Goal: Transaction & Acquisition: Purchase product/service

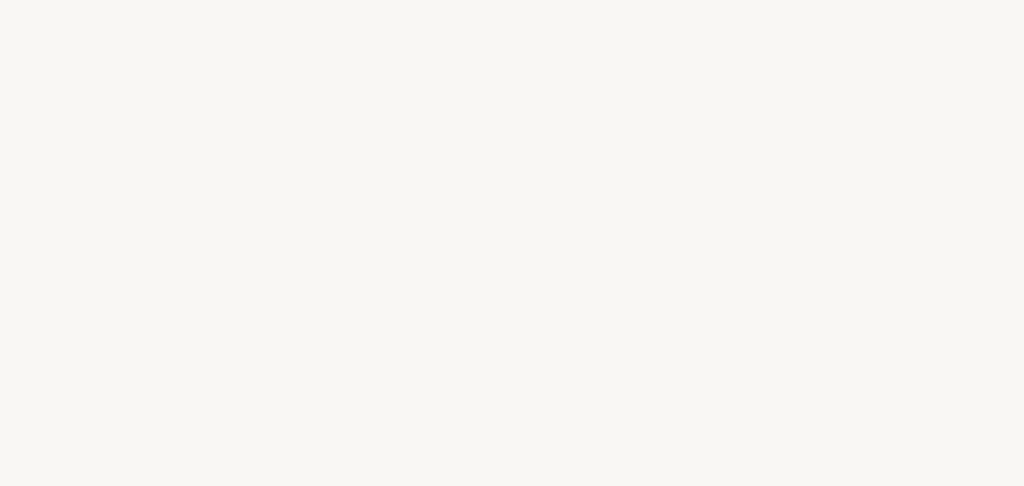
select select "ES"
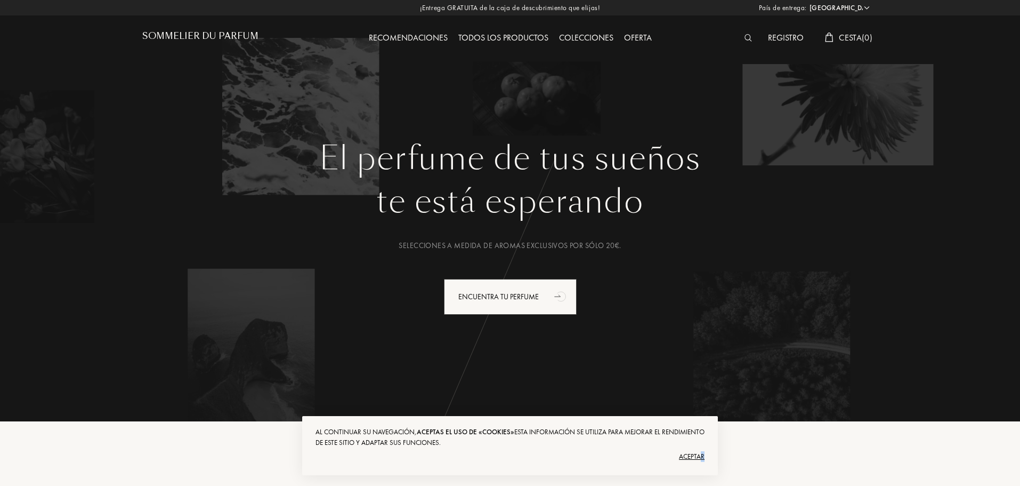
click at [702, 459] on div "Aceptar" at bounding box center [510, 456] width 389 height 17
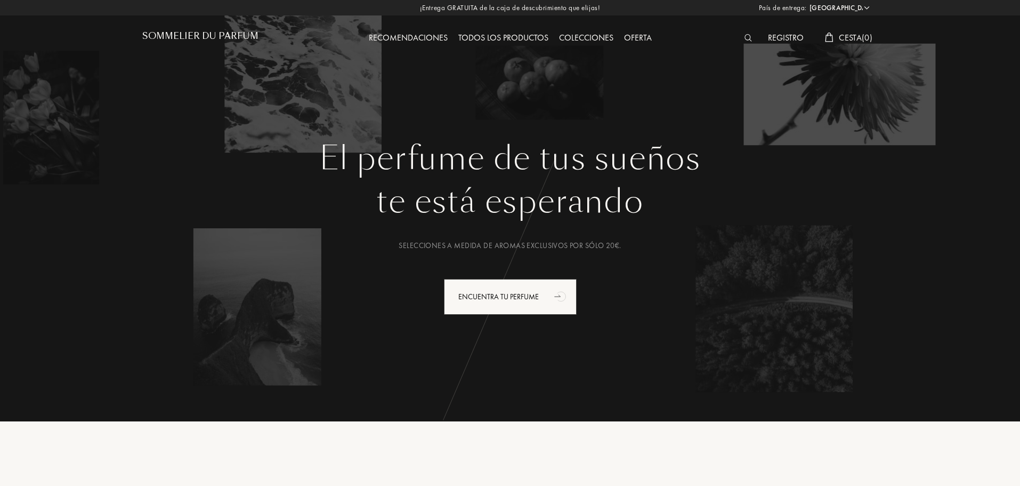
click at [790, 38] on div "Registro" at bounding box center [786, 38] width 46 height 14
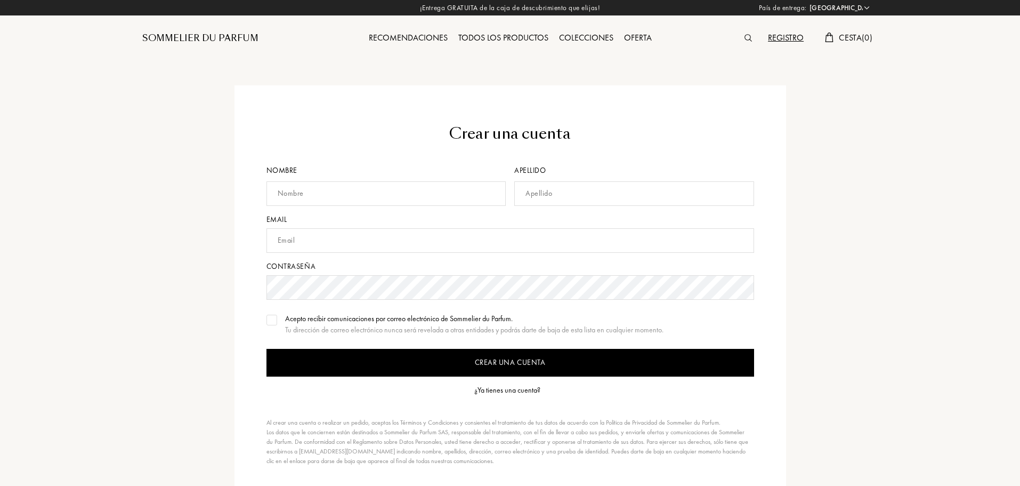
select select "ES"
click at [517, 387] on div "¿Ya tienes una cuenta?" at bounding box center [507, 389] width 66 height 11
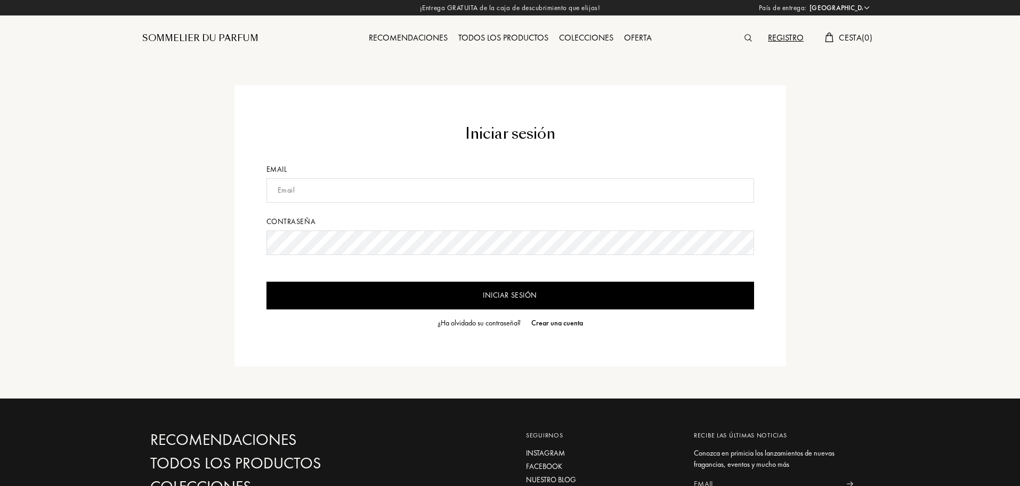
select select "ES"
type input "sheilabarrero2306@gmail.com"
click at [393, 305] on input "Iniciar sesión" at bounding box center [511, 295] width 488 height 28
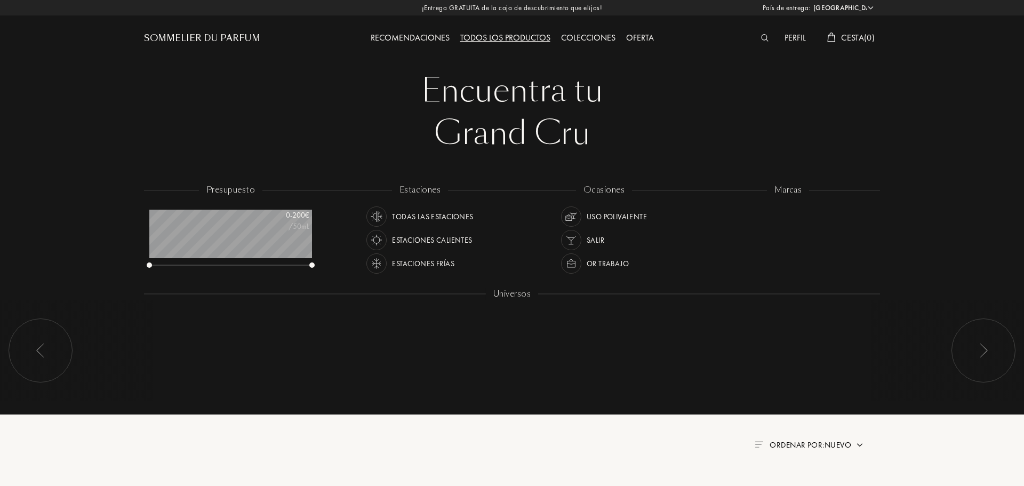
select select "ES"
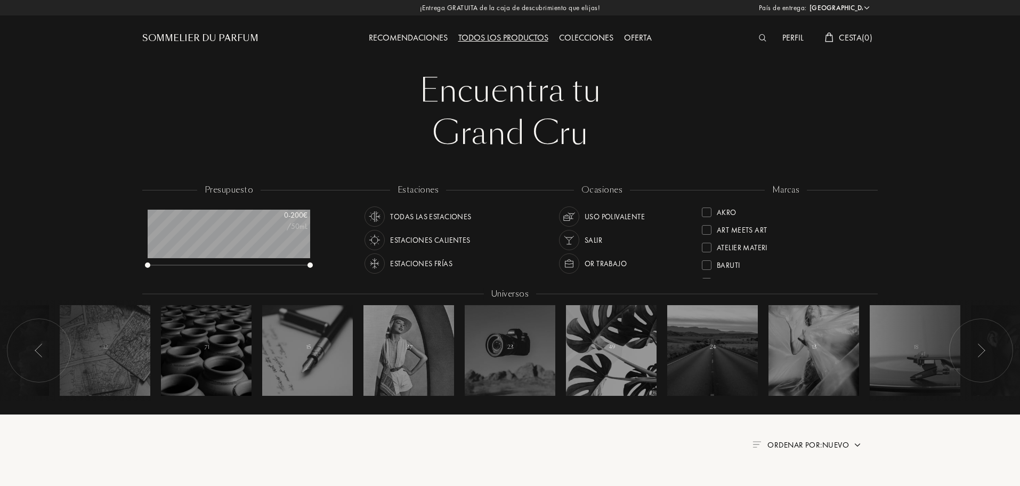
click at [765, 37] on img at bounding box center [763, 37] width 8 height 7
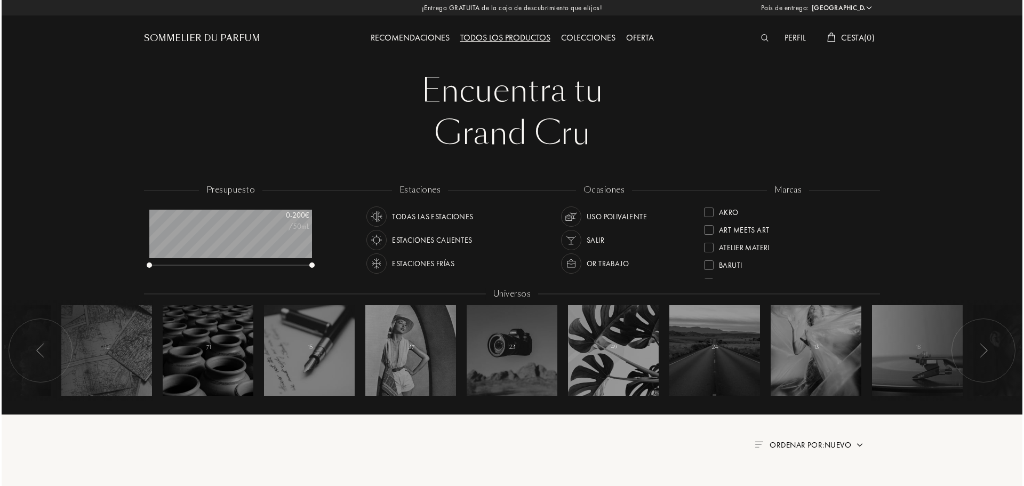
scroll to position [1, 0]
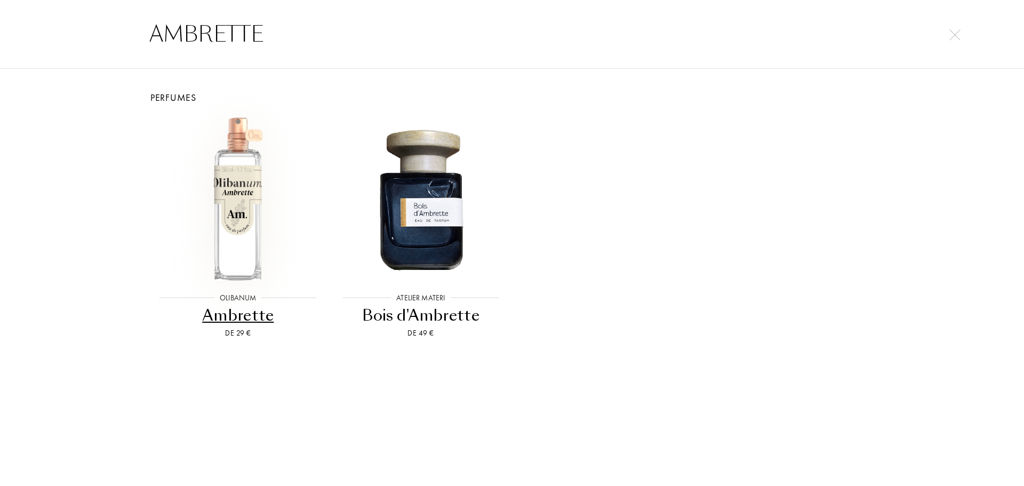
type input "AMBRETTE"
click at [256, 207] on img at bounding box center [238, 198] width 164 height 164
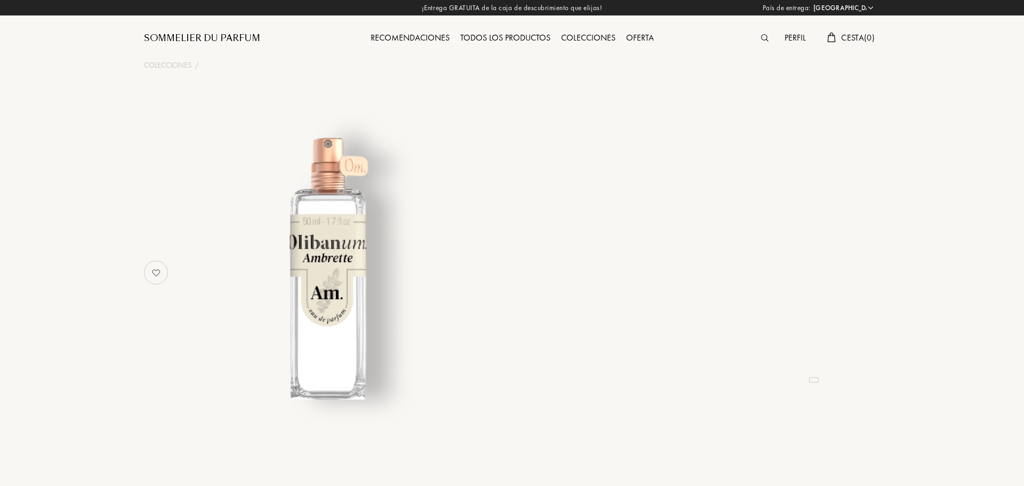
select select "ES"
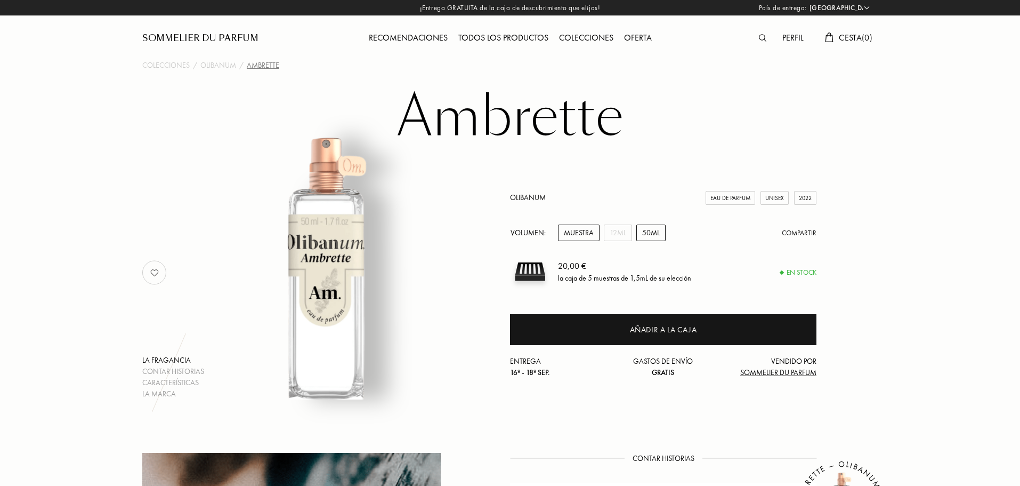
click at [648, 231] on div "50mL" at bounding box center [651, 232] width 29 height 17
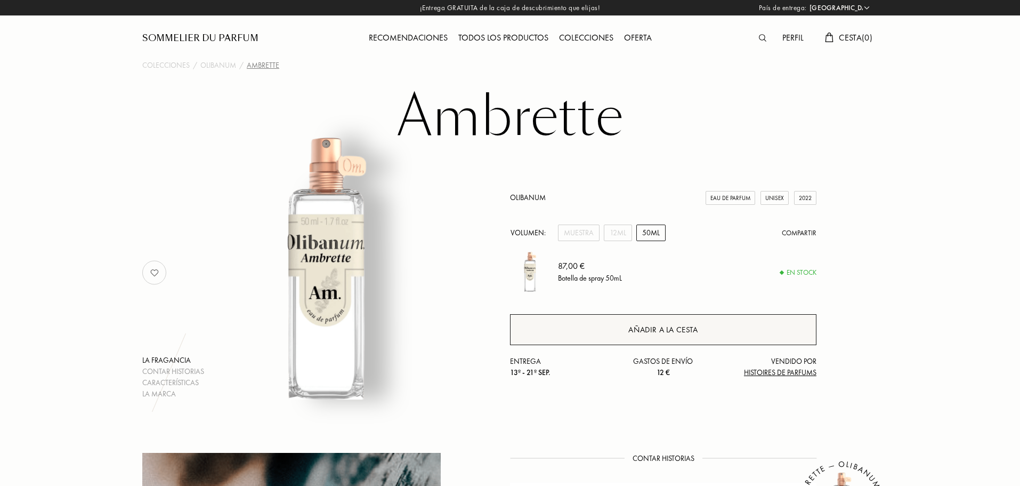
click at [657, 332] on div "Añadir a la cesta" at bounding box center [663, 330] width 69 height 12
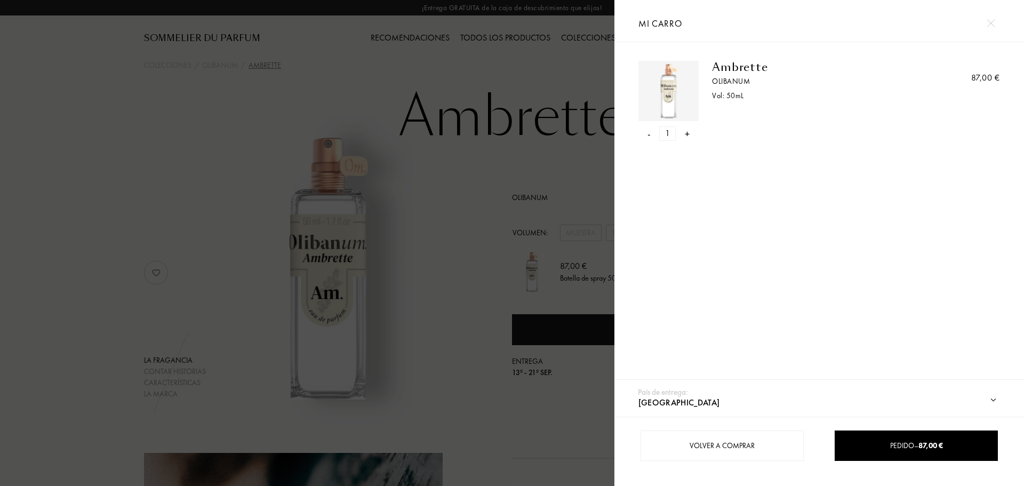
click at [990, 19] on img at bounding box center [990, 23] width 8 height 8
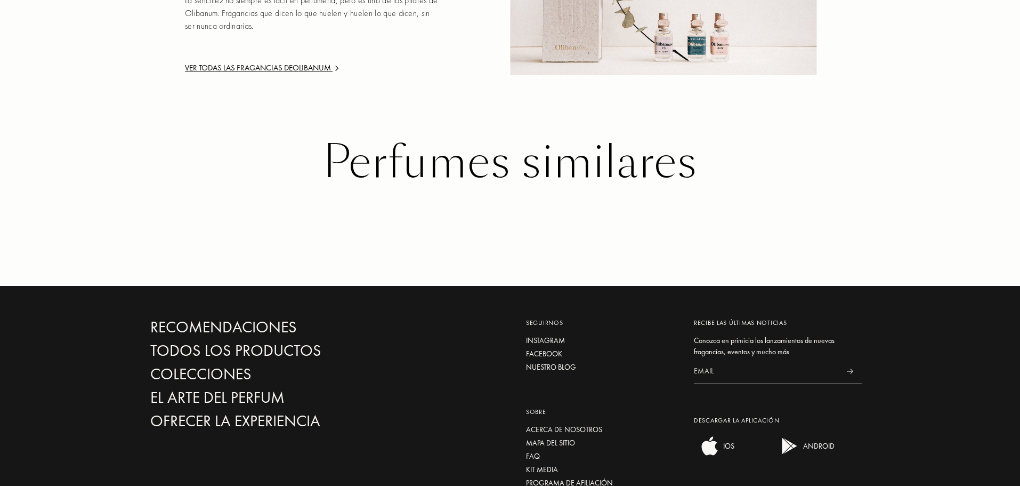
scroll to position [1210, 0]
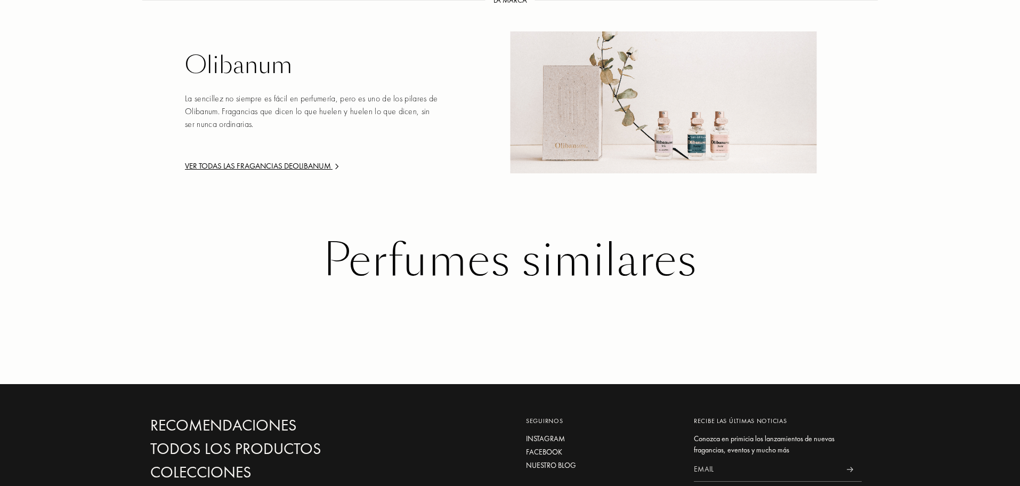
click at [259, 160] on div "Ver todas las fragancias de Olibanum" at bounding box center [313, 166] width 256 height 12
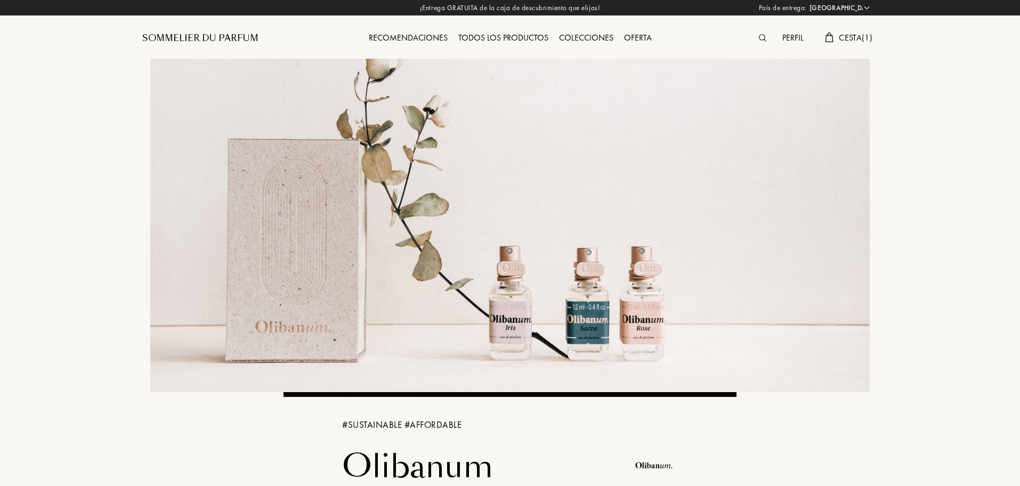
select select "ES"
click at [841, 36] on span "Cesta ( 1 )" at bounding box center [856, 37] width 34 height 11
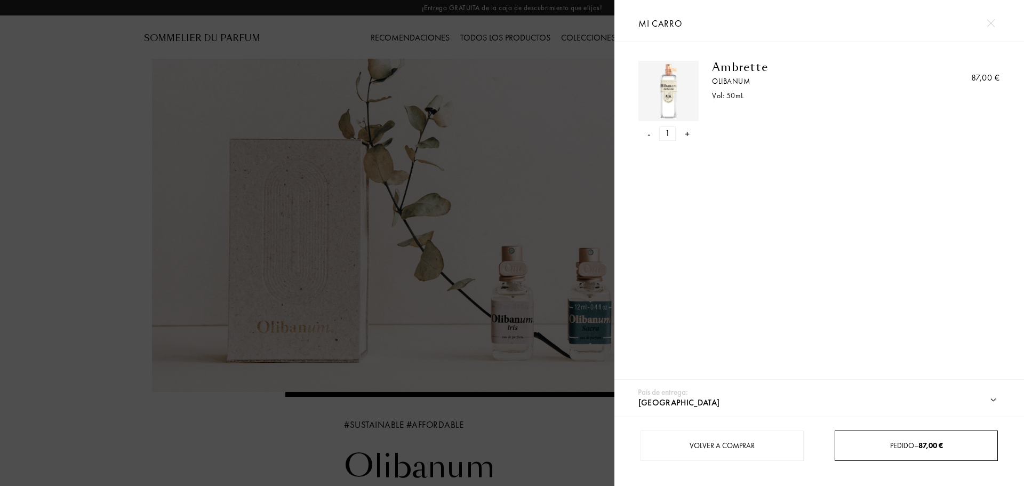
click at [865, 451] on div "Pedido – 87,00 €" at bounding box center [915, 445] width 163 height 30
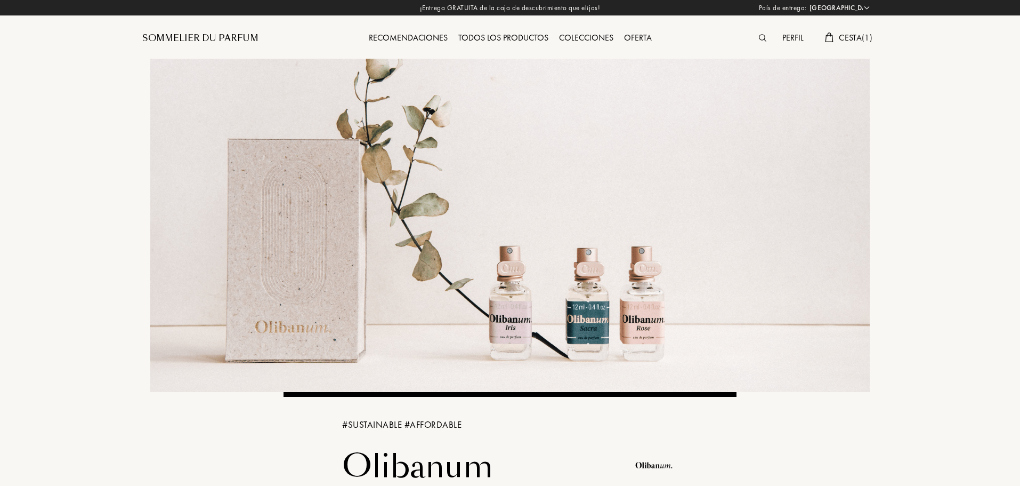
click at [842, 29] on div "Perfil Cesta ( 1 )" at bounding box center [786, 29] width 184 height 59
click at [798, 37] on div "Perfil" at bounding box center [793, 38] width 32 height 14
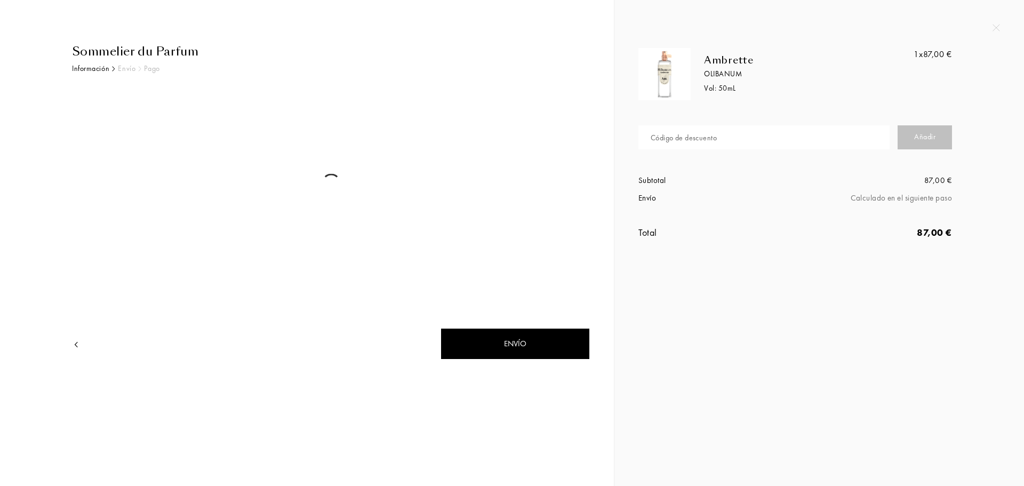
select select "ES"
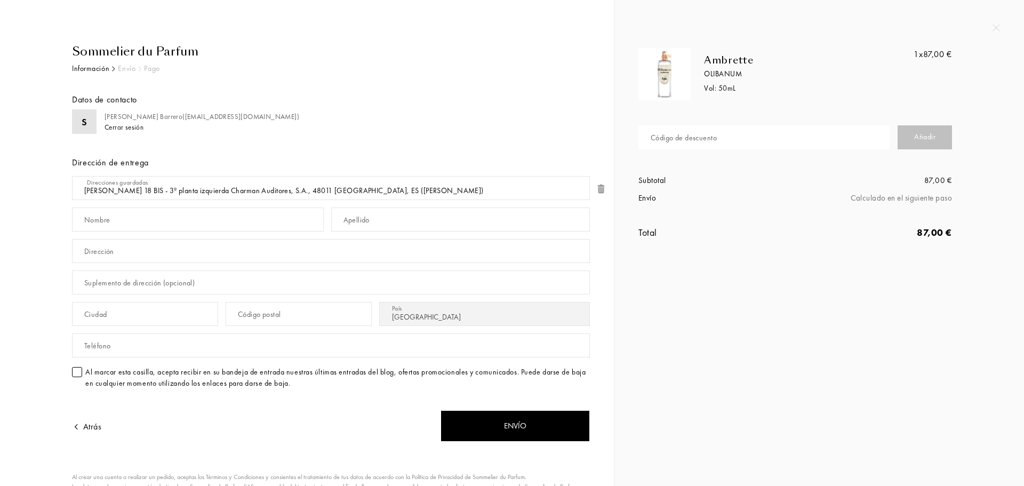
click at [715, 132] on div "Código de descuento" at bounding box center [683, 137] width 66 height 11
paste input "Ramonf5"
type input "Ramonf5"
click at [919, 134] on div "Añadir" at bounding box center [924, 137] width 54 height 24
drag, startPoint x: 706, startPoint y: 140, endPoint x: 573, endPoint y: 133, distance: 132.9
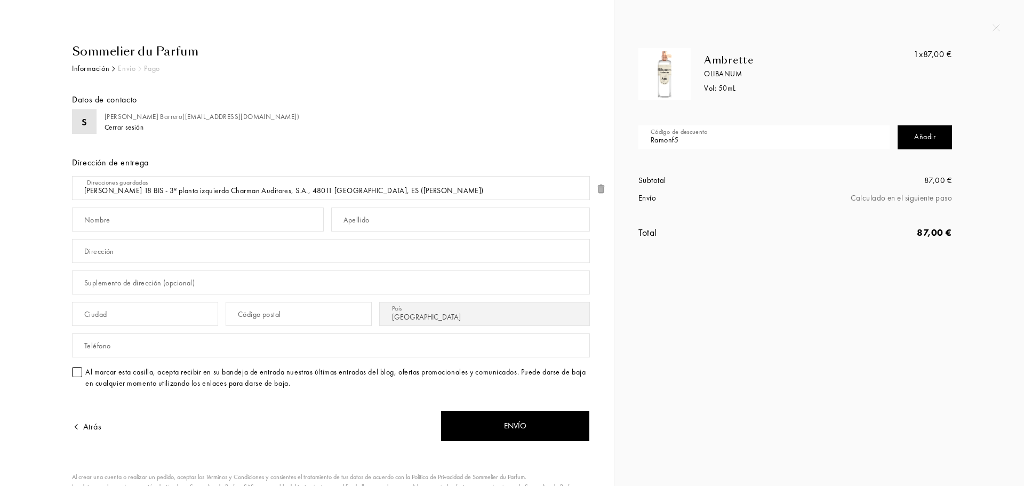
click at [573, 133] on div "Sommelier du Parfum Información Envío Pago Datos de contacto S Sheila Barrero (…" at bounding box center [512, 243] width 1024 height 486
paste input "GREYTEFUL40"
type input "GREYTEFUL40"
click at [921, 127] on div "Añadir" at bounding box center [924, 137] width 54 height 24
drag, startPoint x: 720, startPoint y: 138, endPoint x: 706, endPoint y: 139, distance: 13.9
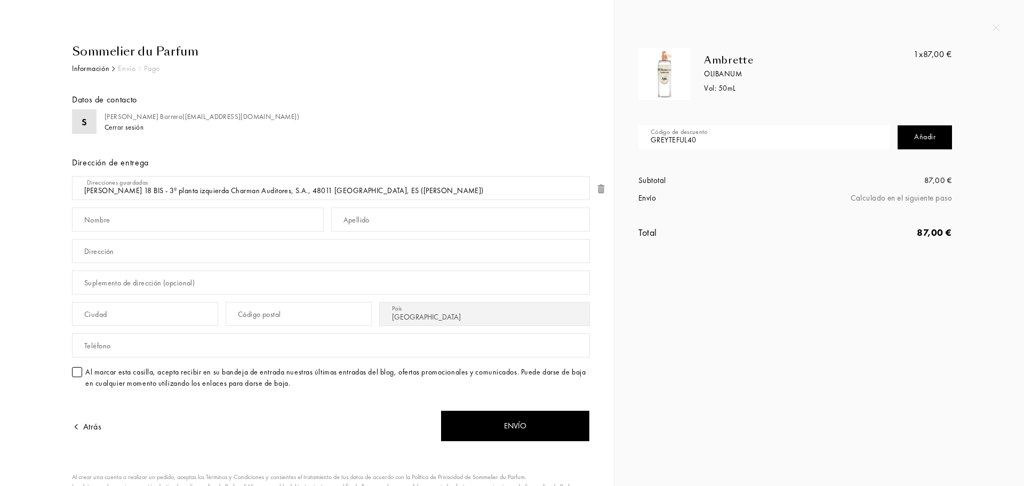
click at [706, 139] on input "GREYTEFUL40" at bounding box center [763, 137] width 251 height 24
click at [919, 141] on div "Añadir" at bounding box center [924, 137] width 54 height 24
drag, startPoint x: 717, startPoint y: 140, endPoint x: 534, endPoint y: 138, distance: 182.9
click at [534, 138] on div "Sommelier du Parfum Información Envío Pago Datos de contacto S Sheila Barrero (…" at bounding box center [512, 243] width 1024 height 486
type input "CRISTINA"
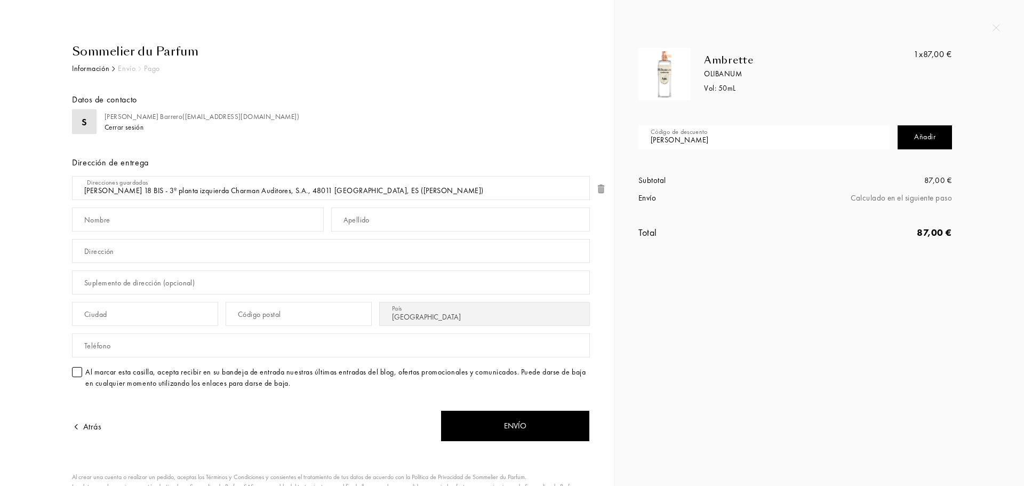
click at [917, 135] on div "Añadir" at bounding box center [924, 137] width 54 height 24
click at [916, 135] on div "Añadir" at bounding box center [924, 137] width 54 height 24
drag, startPoint x: 694, startPoint y: 141, endPoint x: 624, endPoint y: 141, distance: 69.8
click at [624, 141] on div "Ambrette Olibanum Vol: 50 mL 1x 87,00 € Código de descuento CRISTINA Añadir Val…" at bounding box center [818, 154] width 393 height 213
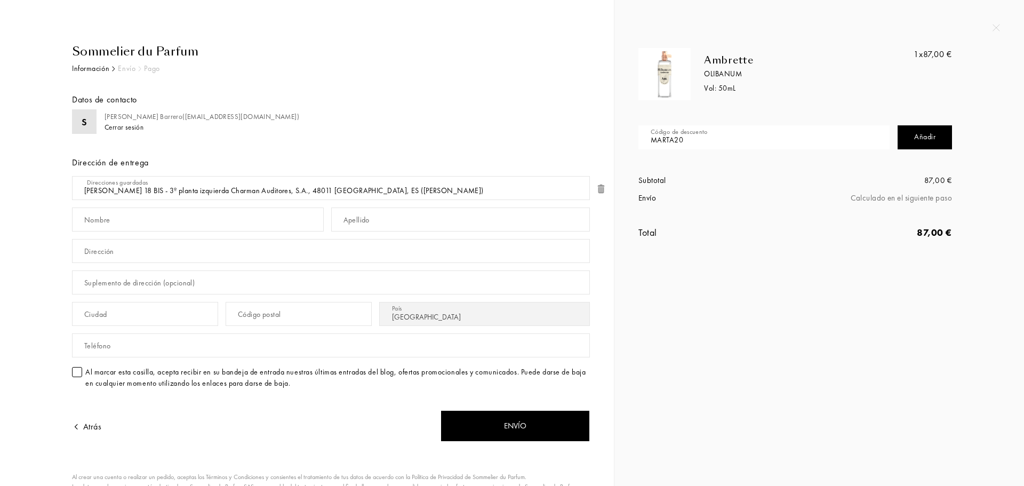
type input "MARTA20"
click at [938, 138] on div "Añadir" at bounding box center [924, 137] width 54 height 24
click at [936, 137] on div "Añadir" at bounding box center [924, 137] width 54 height 24
drag, startPoint x: 696, startPoint y: 140, endPoint x: 612, endPoint y: 138, distance: 84.3
click at [610, 135] on div "Sommelier du Parfum Información Envío Pago Datos de contacto S Sheila Barrero (…" at bounding box center [512, 243] width 1024 height 486
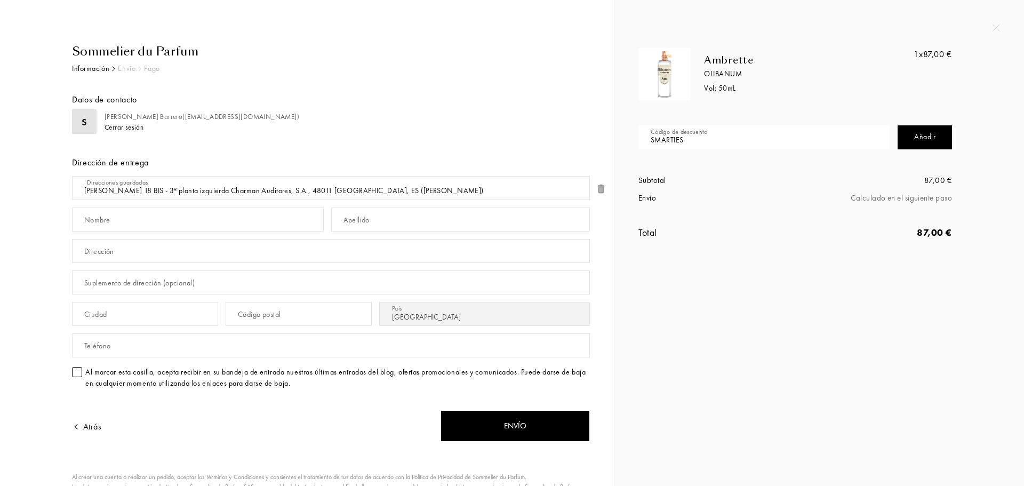
type input "SMARTIES"
click at [908, 134] on div "Añadir" at bounding box center [924, 137] width 54 height 24
drag, startPoint x: 748, startPoint y: 134, endPoint x: 632, endPoint y: 138, distance: 115.8
click at [632, 138] on div "Código de descuento SMARTIES Añadir" at bounding box center [794, 131] width 329 height 63
type input "MARTA"
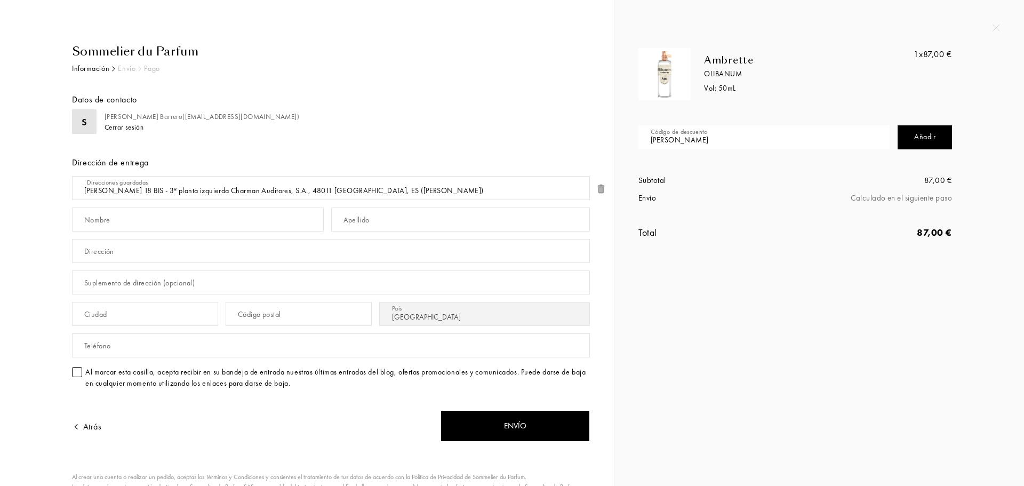
click at [937, 139] on div "Añadir" at bounding box center [924, 137] width 54 height 24
click at [125, 56] on div "Sommelier du Parfum" at bounding box center [331, 52] width 518 height 18
drag, startPoint x: 72, startPoint y: 75, endPoint x: 80, endPoint y: 68, distance: 10.6
click at [73, 75] on div "Datos de contacto" at bounding box center [331, 92] width 518 height 35
click at [81, 68] on div "Información" at bounding box center [90, 68] width 37 height 11
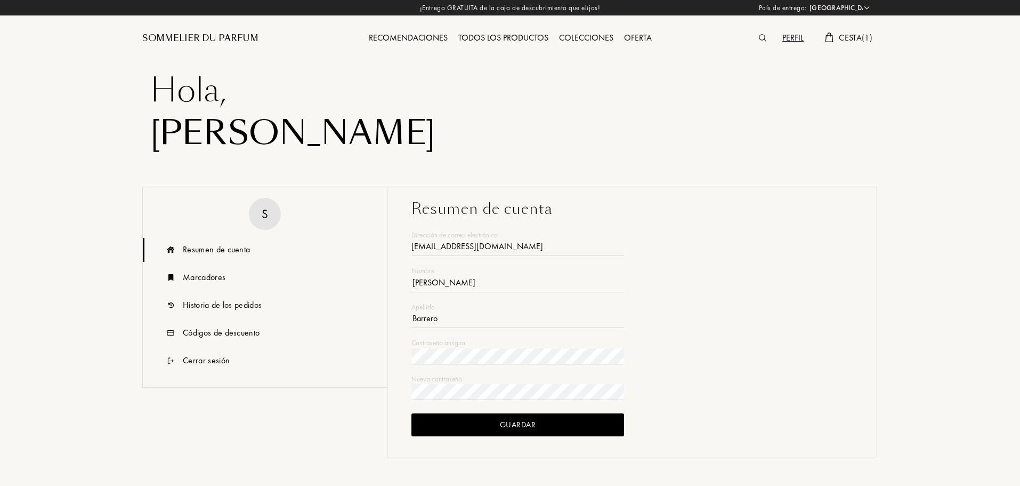
select select "ES"
type input "sheilabarrero2306@gmail.com"
click at [203, 272] on div "Marcadores" at bounding box center [204, 277] width 43 height 13
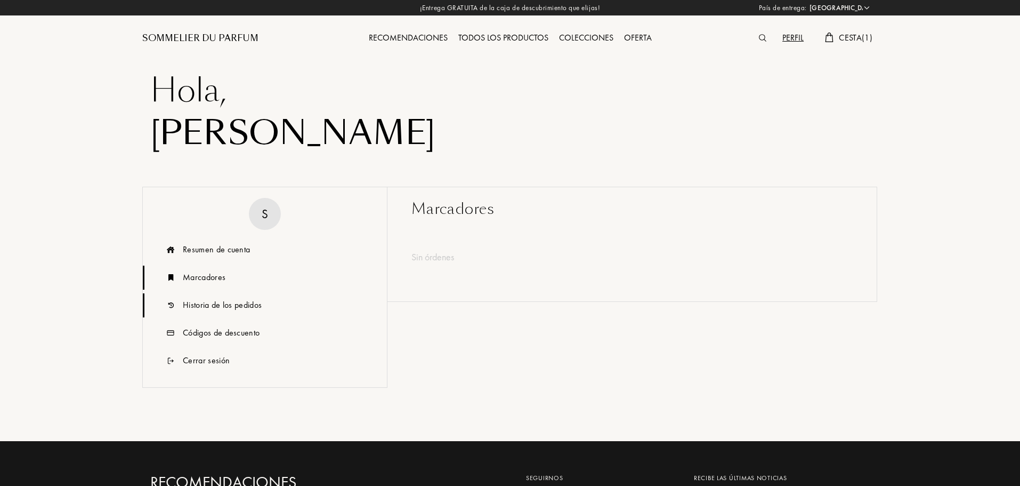
click at [204, 303] on div "Historia de los pedidos" at bounding box center [222, 305] width 79 height 13
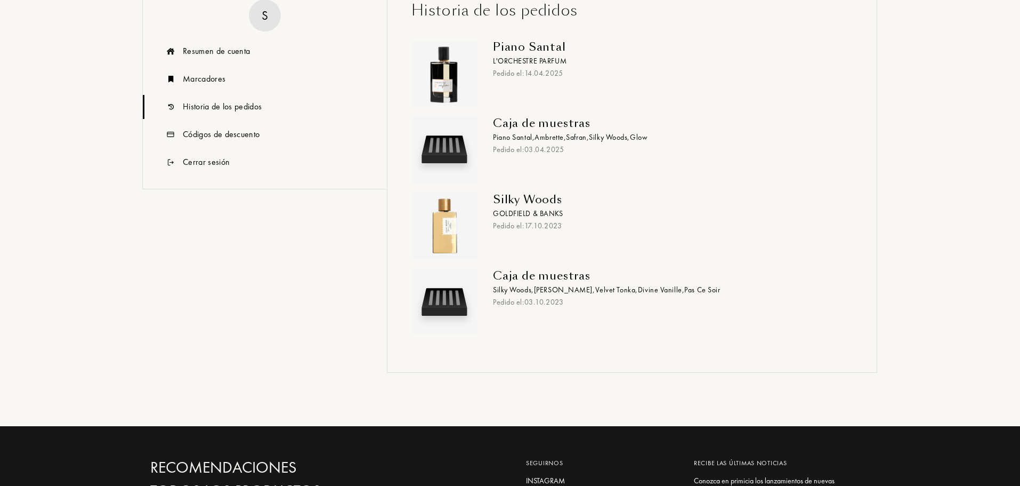
scroll to position [53, 0]
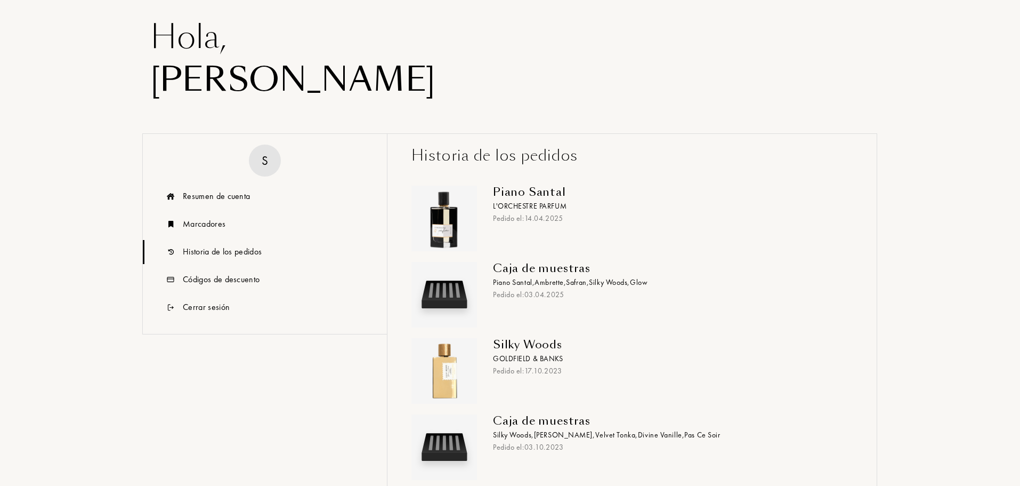
click at [208, 85] on div "Sheila" at bounding box center [510, 80] width 720 height 43
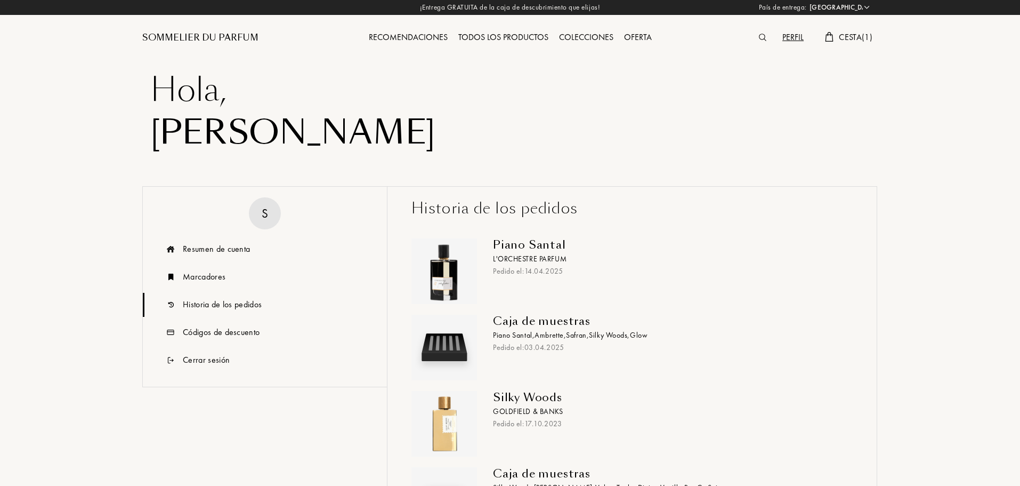
scroll to position [0, 0]
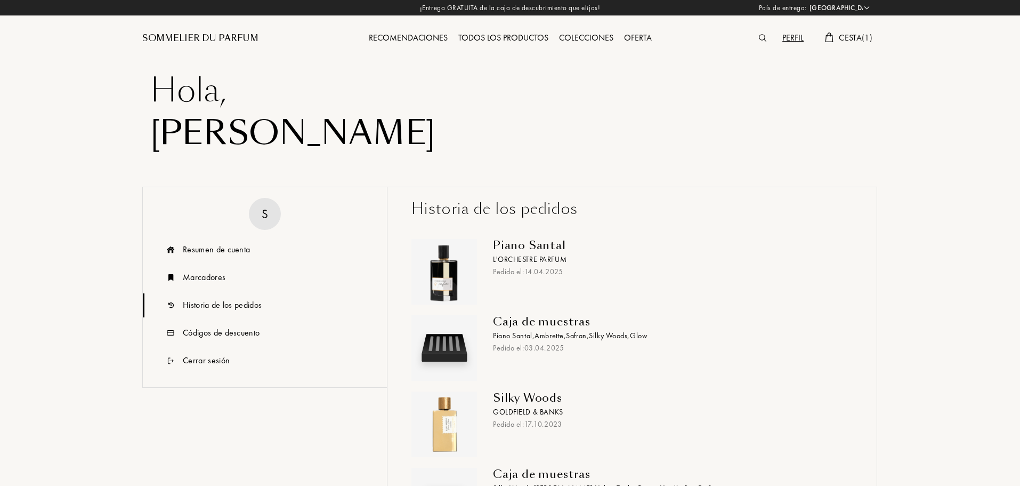
click at [375, 38] on div "Recomendaciones" at bounding box center [409, 38] width 90 height 14
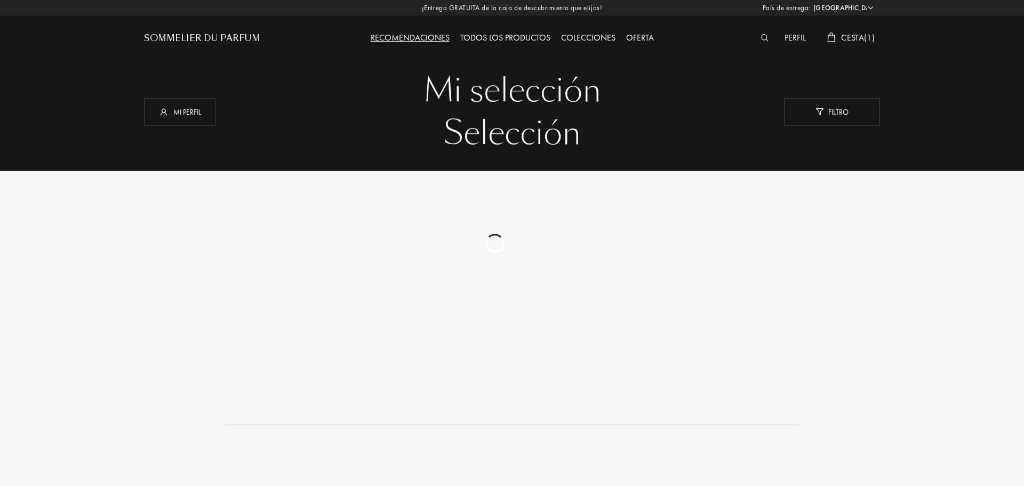
select select "ES"
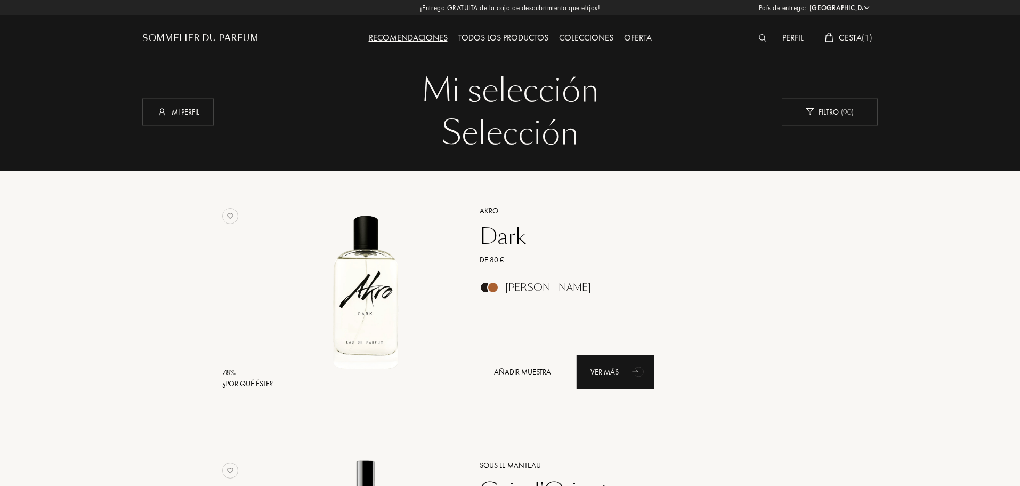
click at [852, 38] on span "Cesta ( 1 )" at bounding box center [856, 37] width 34 height 11
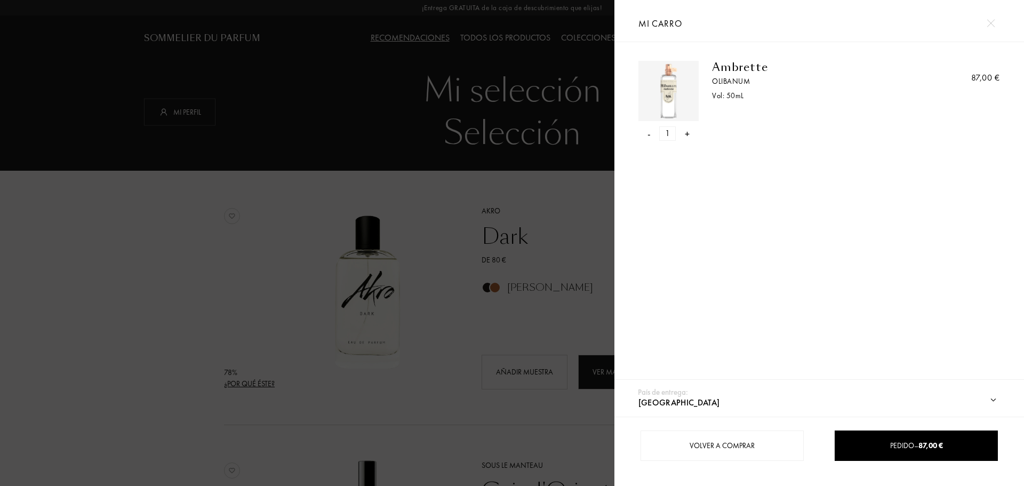
click at [993, 25] on img at bounding box center [990, 23] width 8 height 8
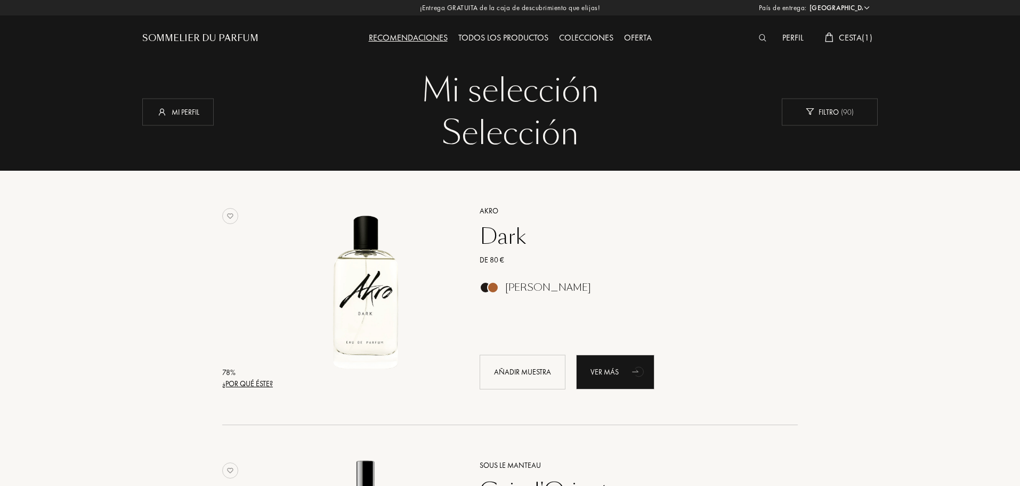
click at [789, 37] on div "Perfil" at bounding box center [793, 38] width 32 height 14
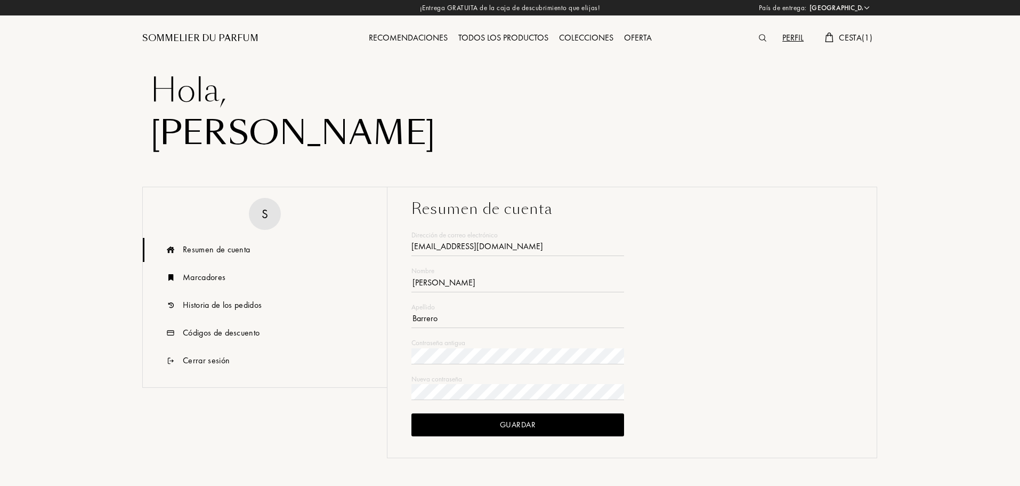
select select "ES"
type input "[EMAIL_ADDRESS][DOMAIN_NAME]"
click at [218, 308] on div "Historia de los pedidos" at bounding box center [222, 305] width 79 height 13
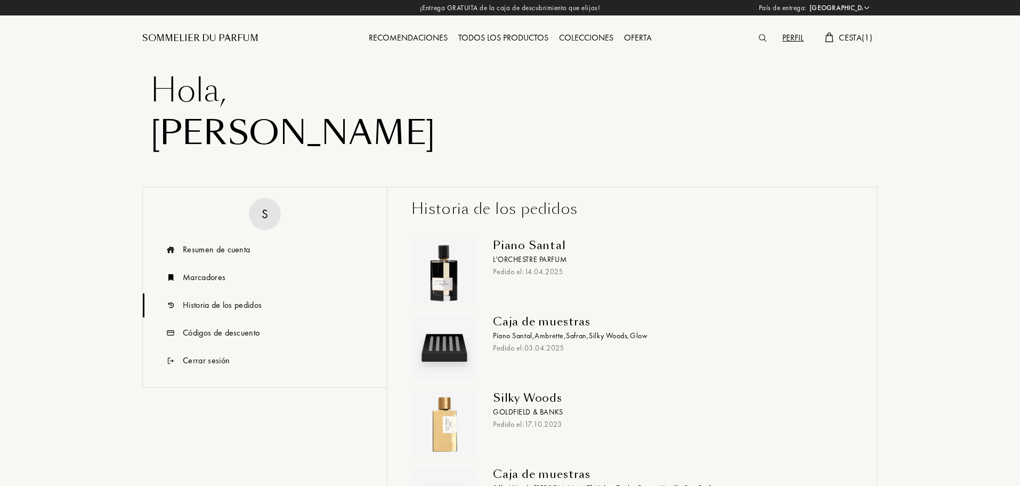
click at [582, 333] on span "Safran ," at bounding box center [577, 336] width 23 height 10
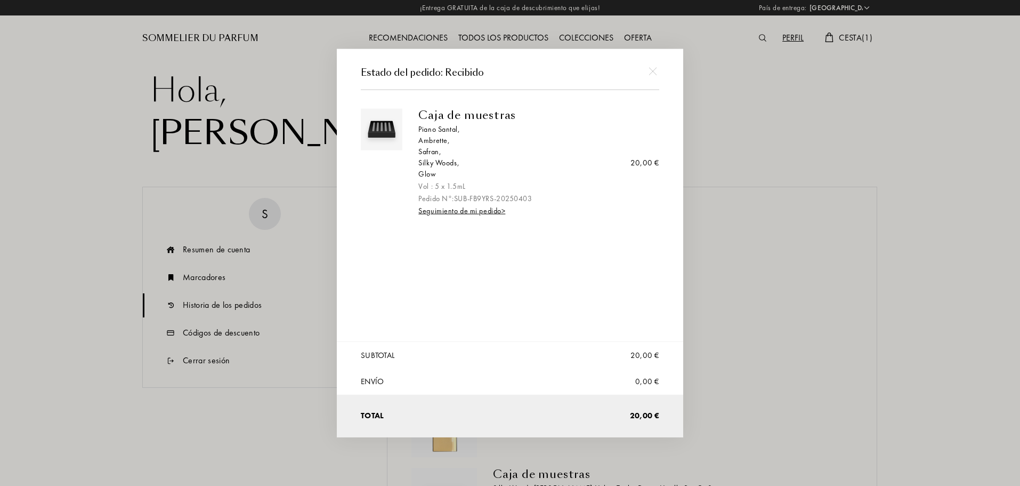
click at [648, 71] on div at bounding box center [653, 71] width 24 height 24
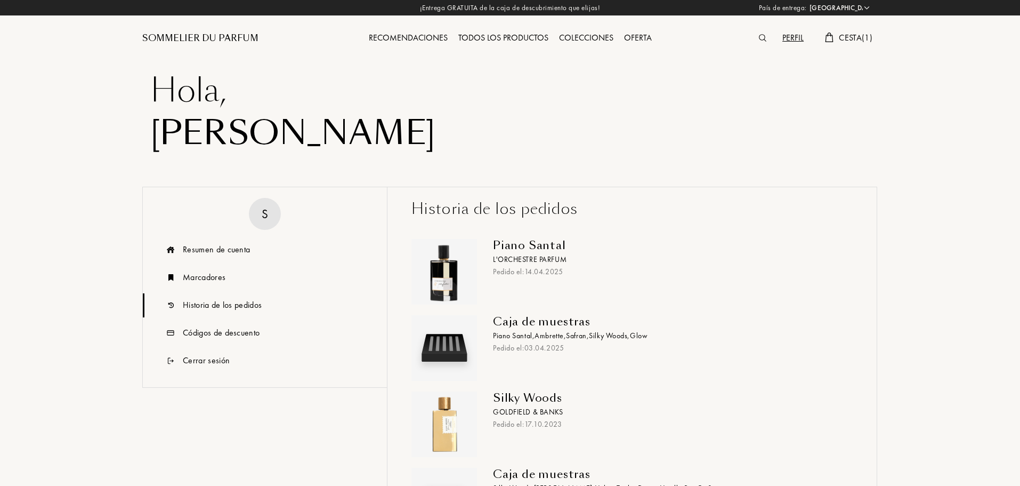
click at [429, 37] on div "Recomendaciones" at bounding box center [409, 38] width 90 height 14
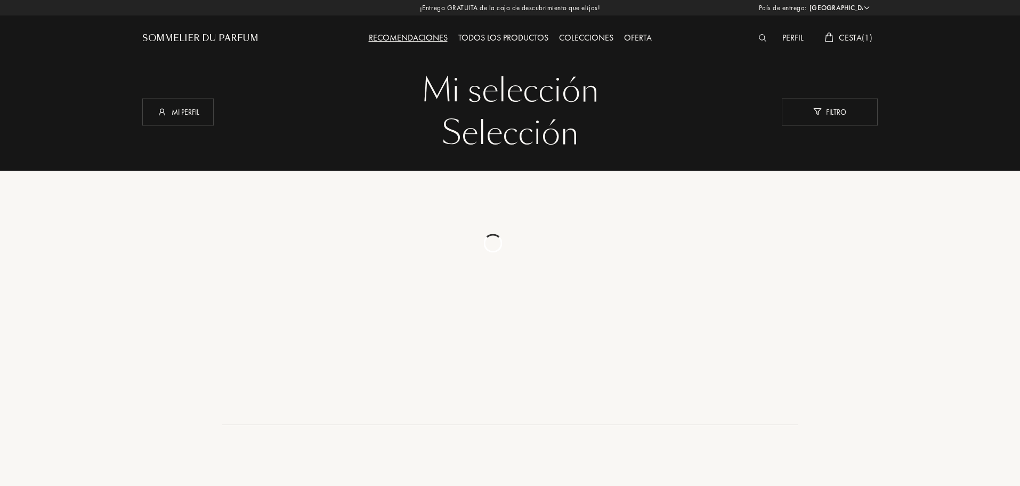
select select "ES"
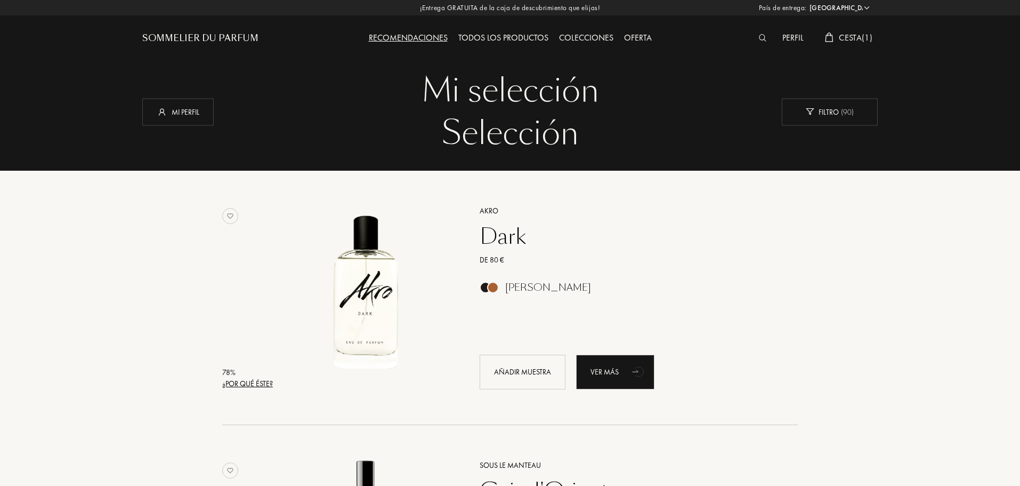
click at [766, 34] on div at bounding box center [766, 38] width 24 height 14
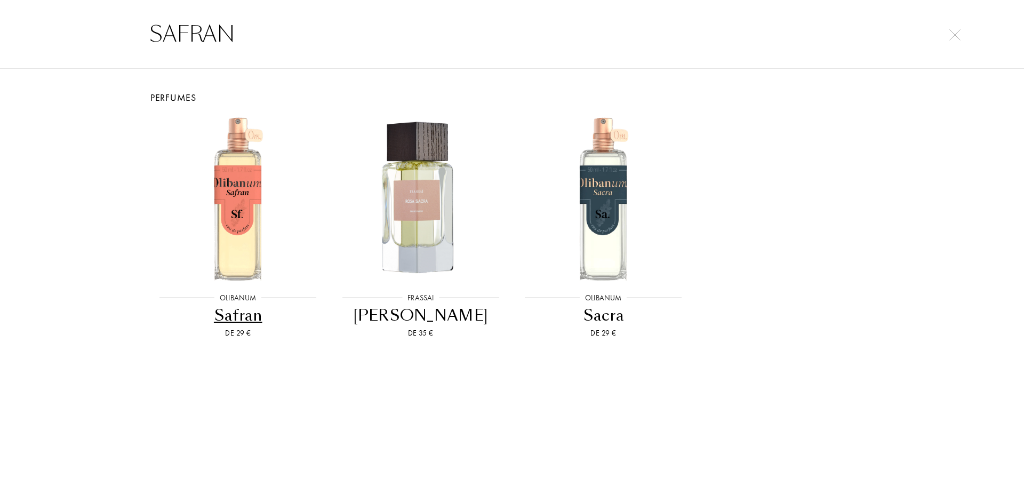
type input "SAFRAN"
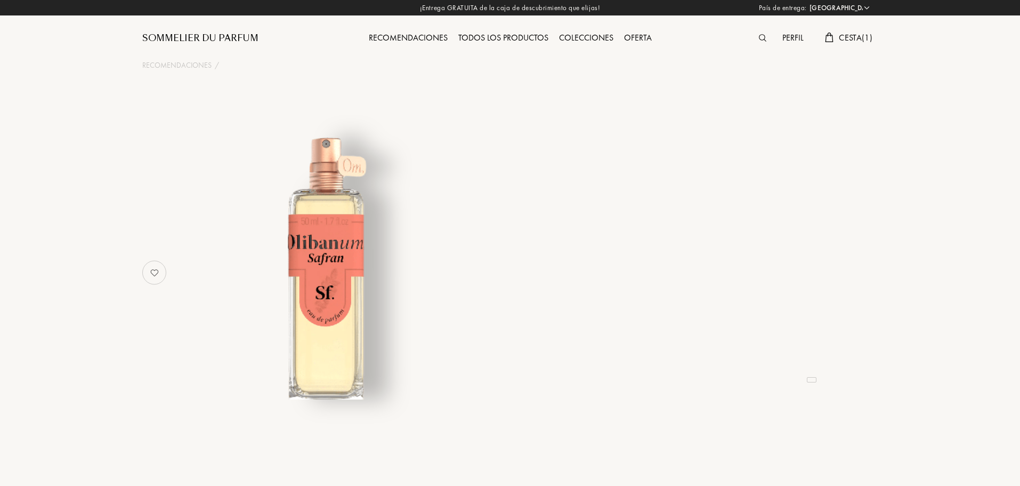
select select "ES"
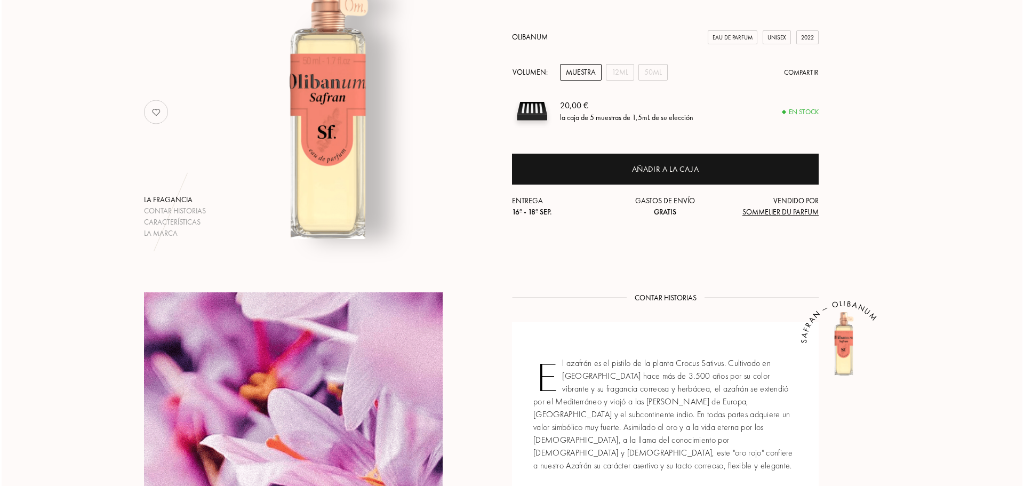
scroll to position [21, 0]
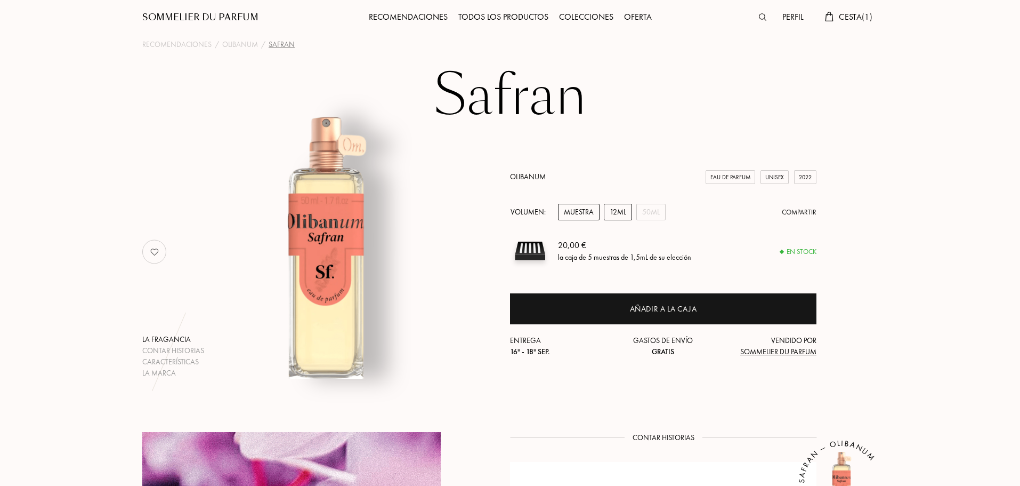
click at [609, 216] on div "12mL" at bounding box center [618, 212] width 28 height 17
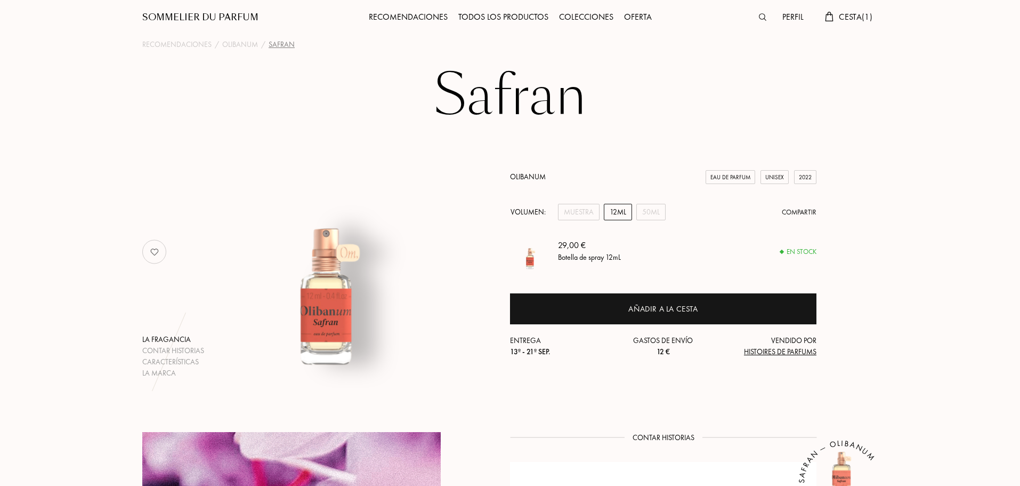
click at [833, 19] on img at bounding box center [829, 17] width 9 height 10
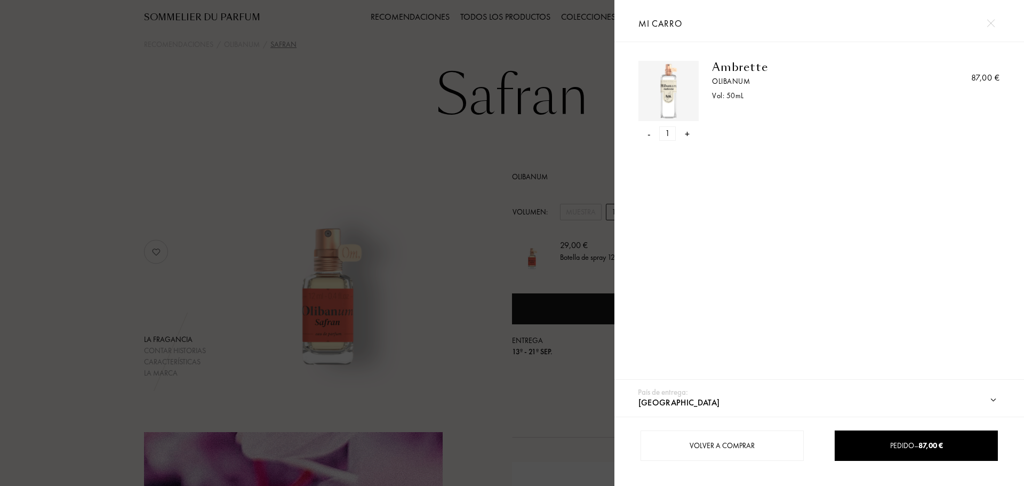
click at [735, 63] on div "Ambrette" at bounding box center [811, 67] width 198 height 13
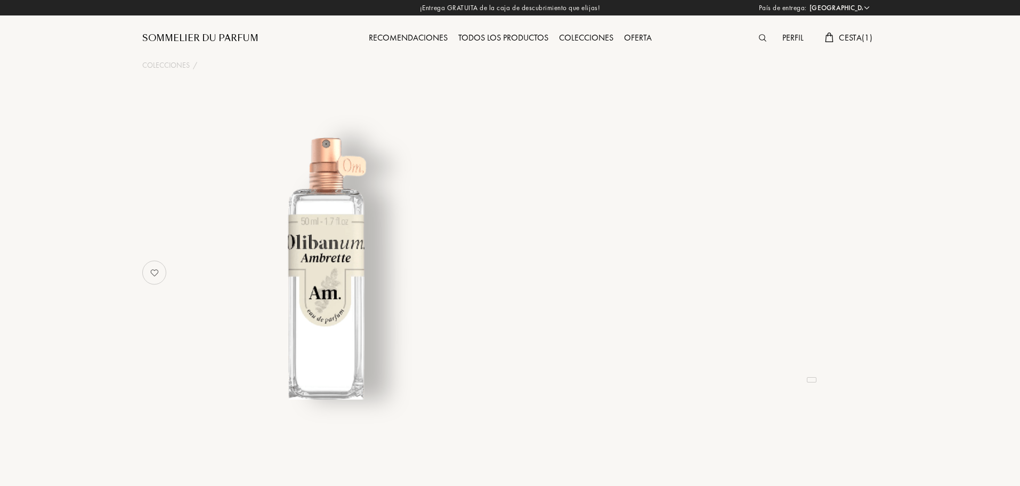
select select "ES"
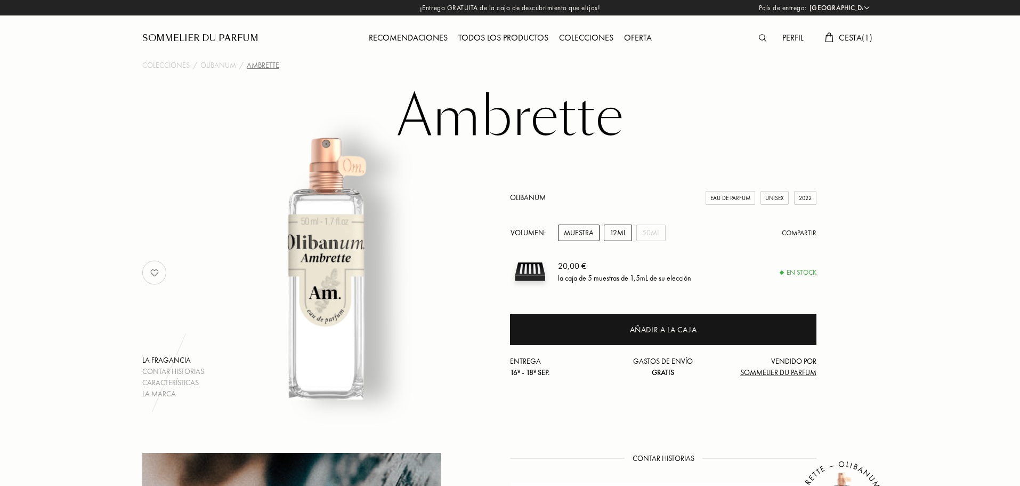
click at [606, 228] on div "12mL" at bounding box center [618, 232] width 28 height 17
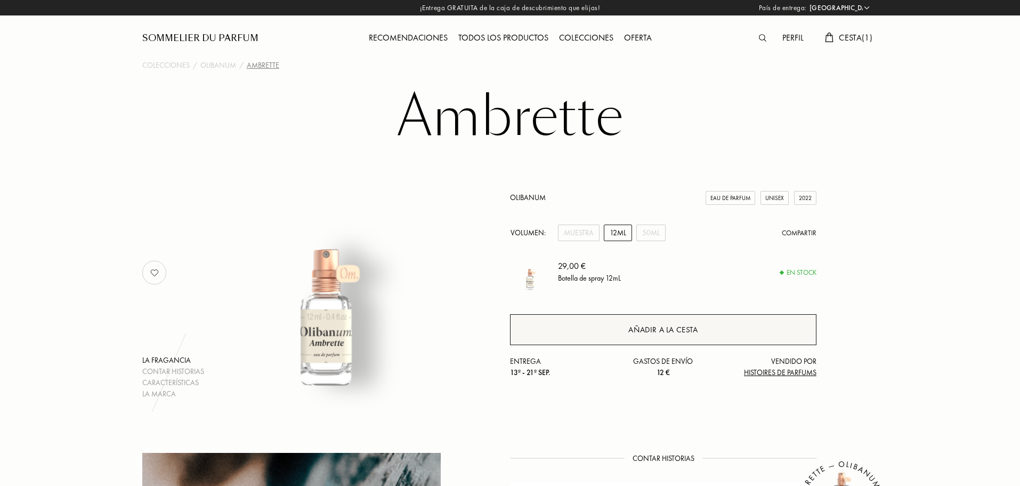
click at [618, 317] on div "Añadir a la cesta" at bounding box center [663, 329] width 307 height 31
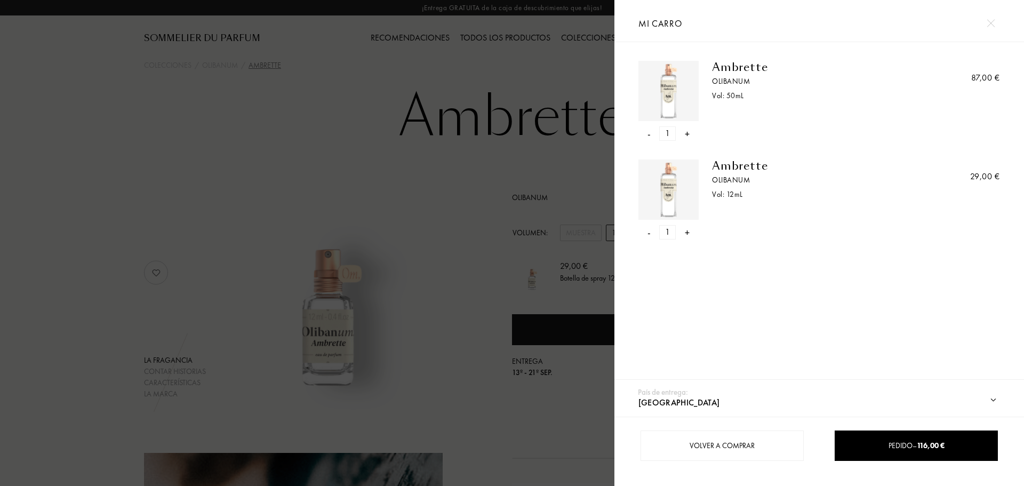
click at [647, 131] on div "-" at bounding box center [648, 133] width 3 height 14
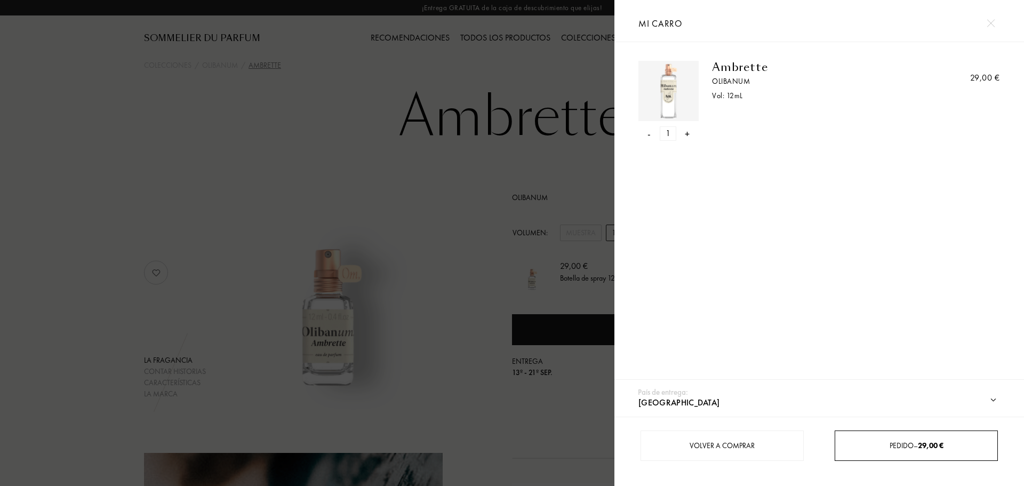
click at [890, 449] on span "Pedido – 29,00 €" at bounding box center [916, 445] width 54 height 10
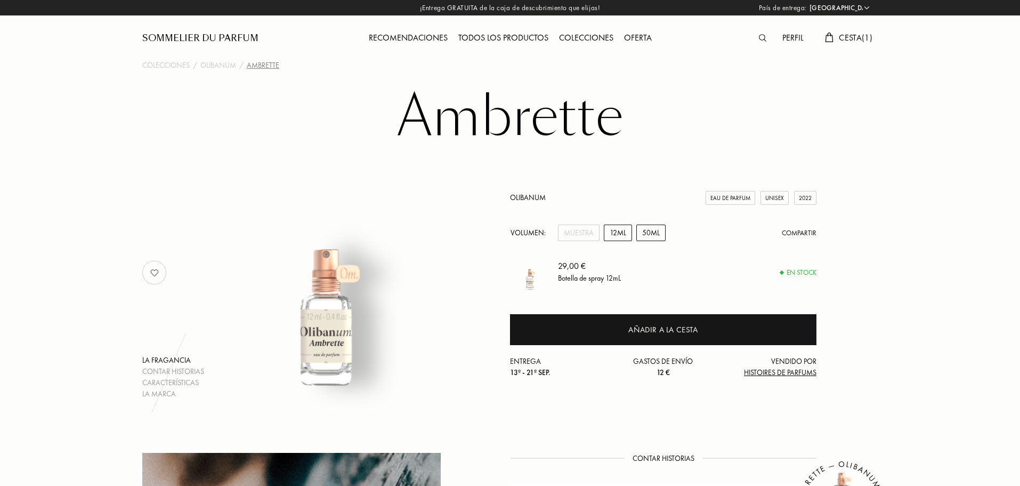
click at [648, 229] on div "50mL" at bounding box center [651, 232] width 29 height 17
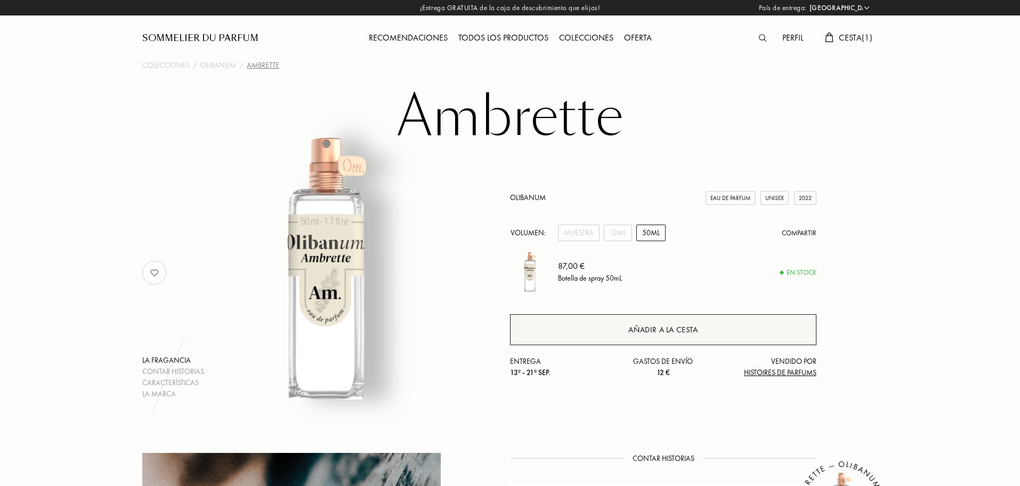
click at [613, 316] on div "Añadir a la cesta" at bounding box center [663, 329] width 307 height 31
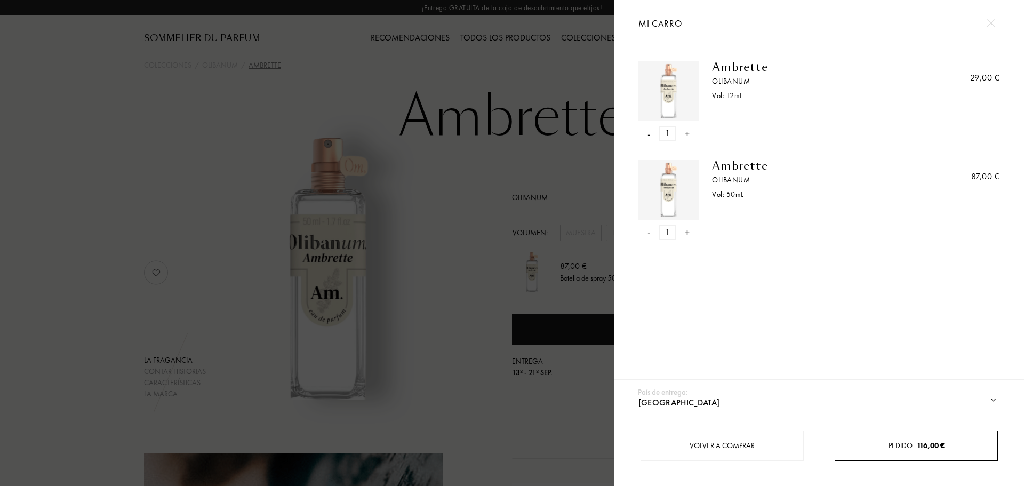
click at [647, 132] on div "-" at bounding box center [648, 133] width 3 height 14
click at [890, 444] on span "Pedido – 87,00 €" at bounding box center [916, 445] width 53 height 10
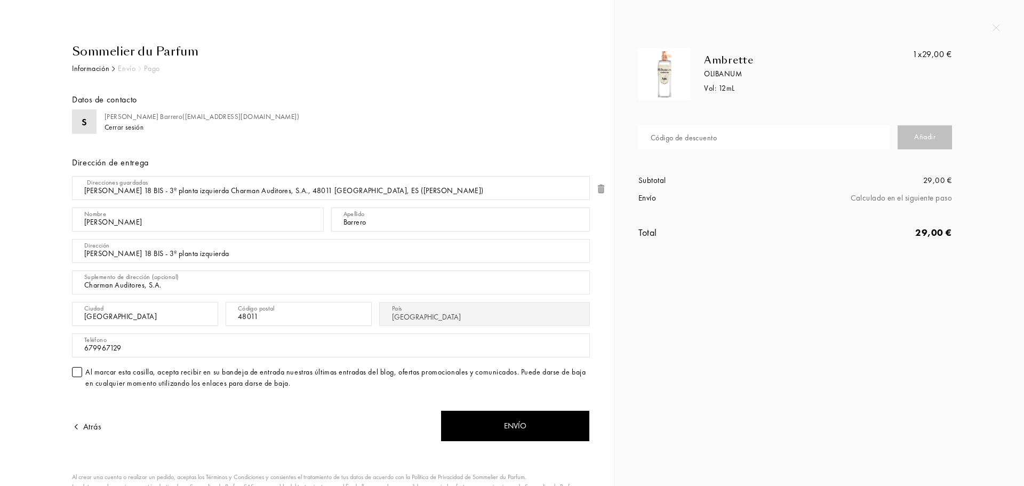
select select "ES"
click at [688, 129] on div "Código de descuento" at bounding box center [767, 137] width 259 height 31
click at [709, 139] on input "text" at bounding box center [763, 137] width 251 height 24
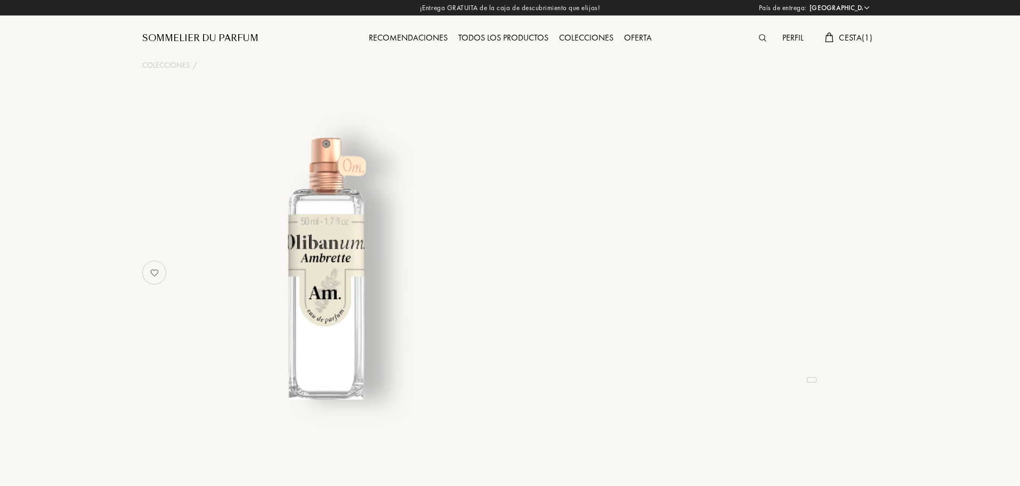
select select "ES"
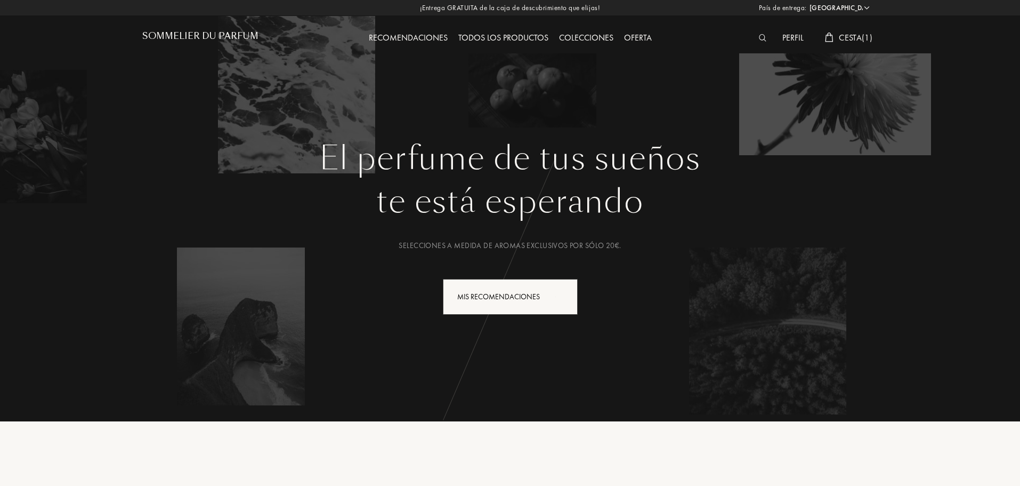
select select "ES"
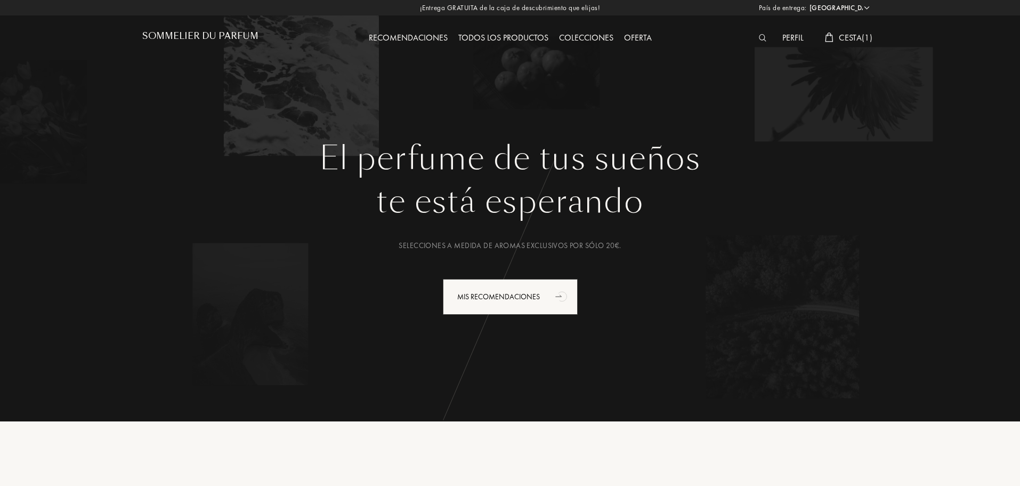
click at [846, 33] on span "Cesta ( 1 )" at bounding box center [856, 37] width 34 height 11
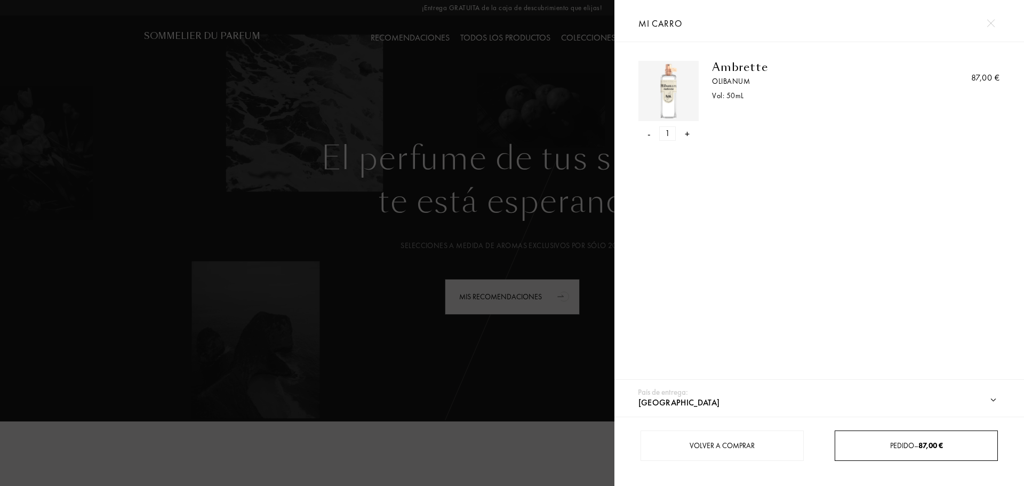
click at [894, 451] on div "Pedido – 87,00 €" at bounding box center [915, 445] width 163 height 30
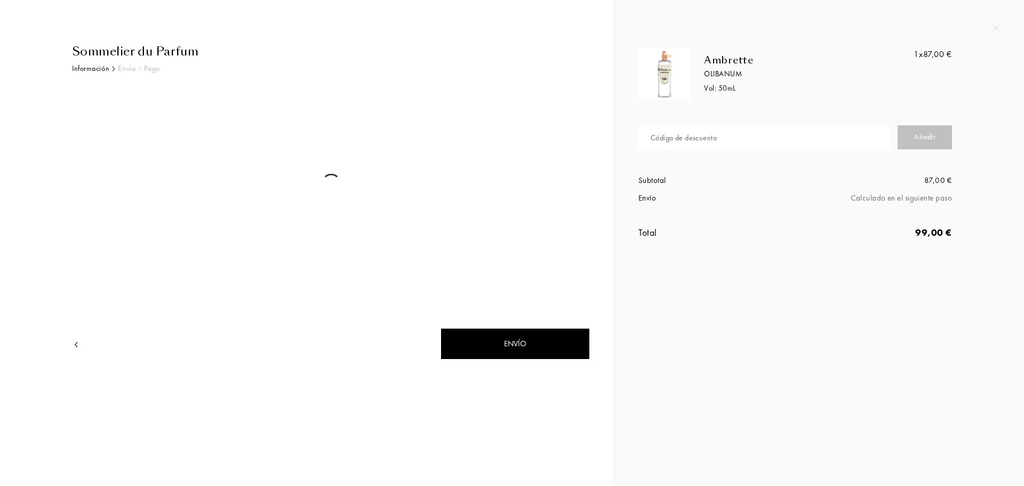
select select "ES"
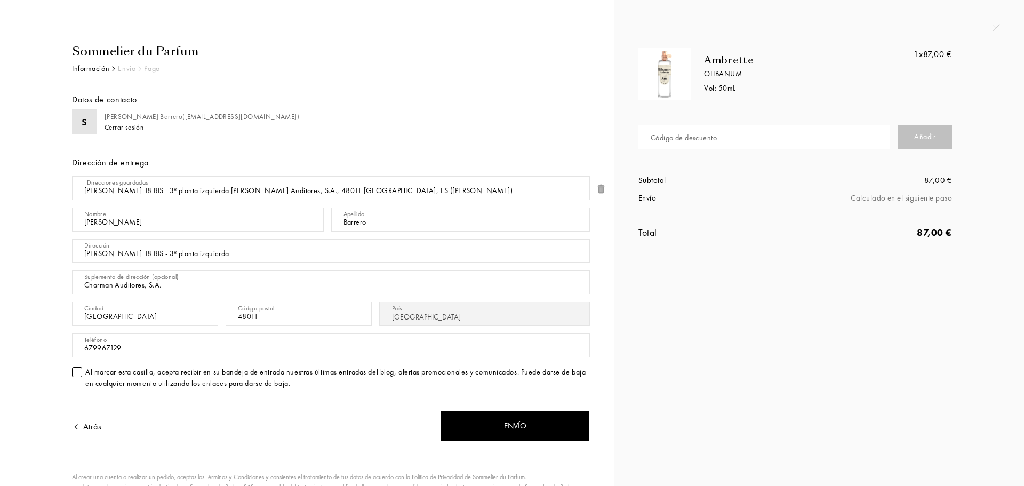
click at [676, 137] on div "Código de descuento" at bounding box center [683, 137] width 66 height 11
type input "[PERSON_NAME]"
click at [902, 138] on div "Añadir" at bounding box center [924, 137] width 54 height 24
click at [752, 142] on input "[PERSON_NAME]" at bounding box center [763, 137] width 251 height 24
drag, startPoint x: 734, startPoint y: 142, endPoint x: 624, endPoint y: 136, distance: 110.0
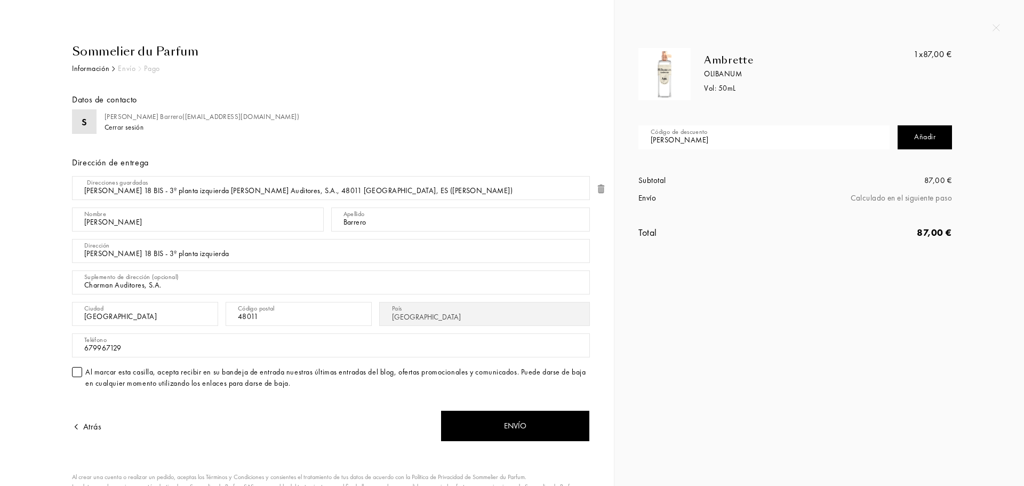
click at [624, 136] on div "Ambrette Olibanum Vol: 50 mL 1x 87,00 € Código de descuento [PERSON_NAME] Añadi…" at bounding box center [818, 154] width 393 height 213
type input "n"
type input "NOELIA"
click at [921, 135] on div "Añadir" at bounding box center [924, 137] width 54 height 24
click at [726, 148] on input "NOELIA" at bounding box center [763, 137] width 251 height 24
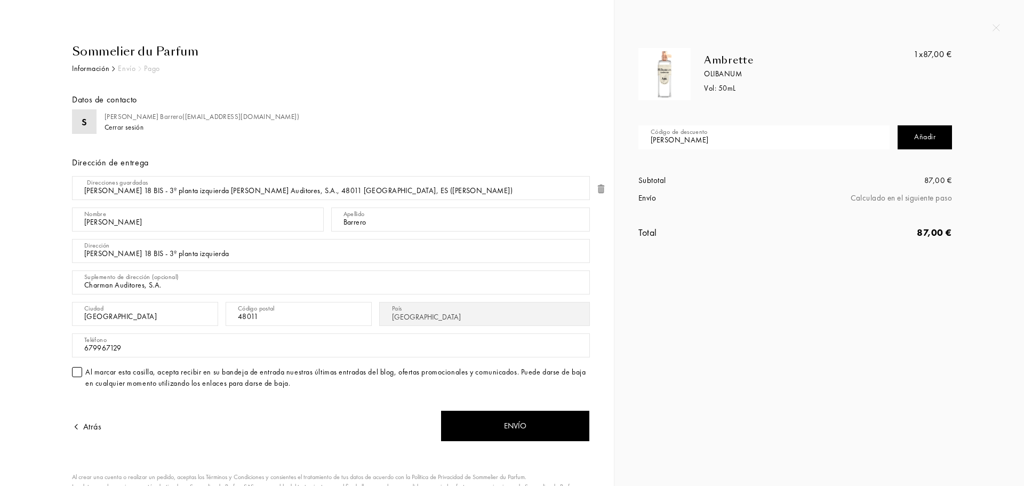
click at [920, 140] on div "Añadir" at bounding box center [924, 137] width 54 height 24
drag, startPoint x: 685, startPoint y: 143, endPoint x: 620, endPoint y: 137, distance: 64.8
click at [620, 137] on div "Ambrette Olibanum Vol: 50 mL 1x 87,00 € Código de descuento NOELIA Añadir Su ce…" at bounding box center [818, 130] width 409 height 261
click at [77, 369] on div at bounding box center [77, 372] width 10 height 10
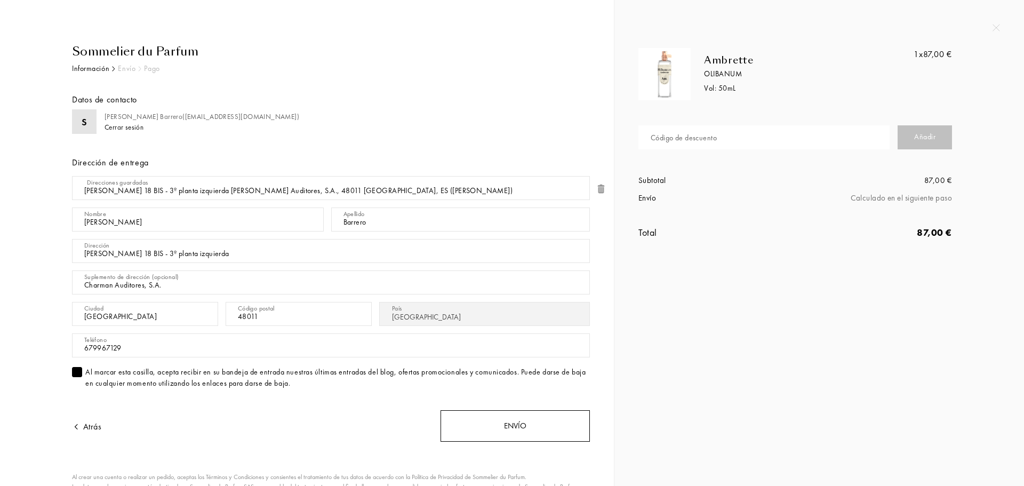
click at [469, 424] on div "Envío" at bounding box center [514, 425] width 149 height 31
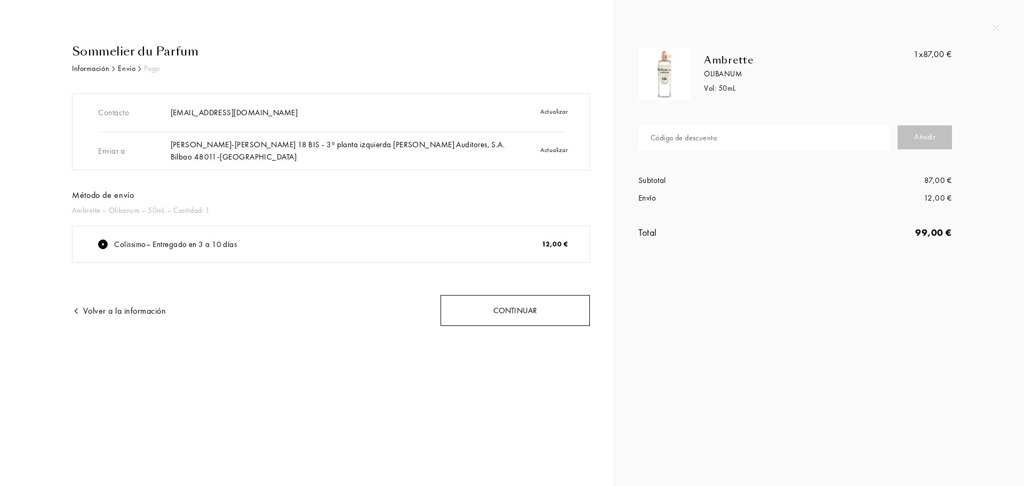
click at [512, 305] on div "Continuar" at bounding box center [514, 310] width 149 height 31
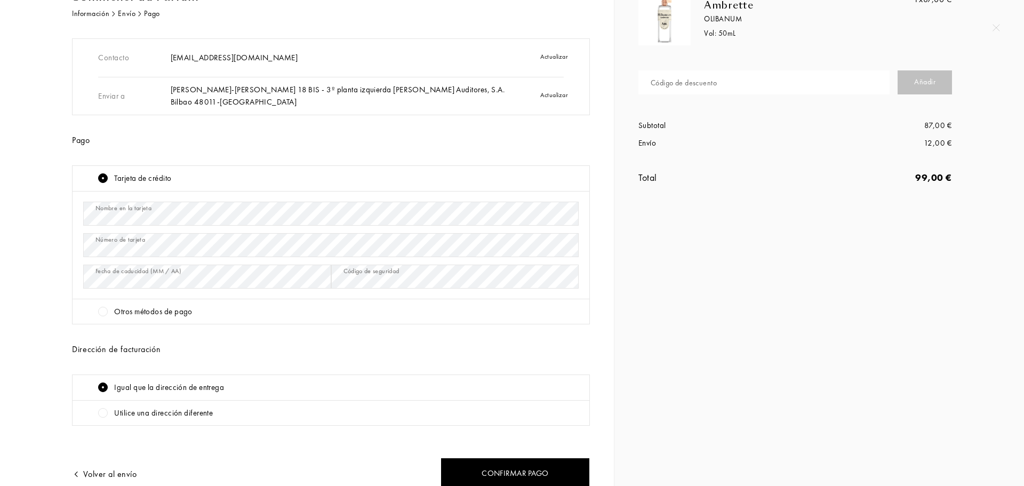
scroll to position [104, 0]
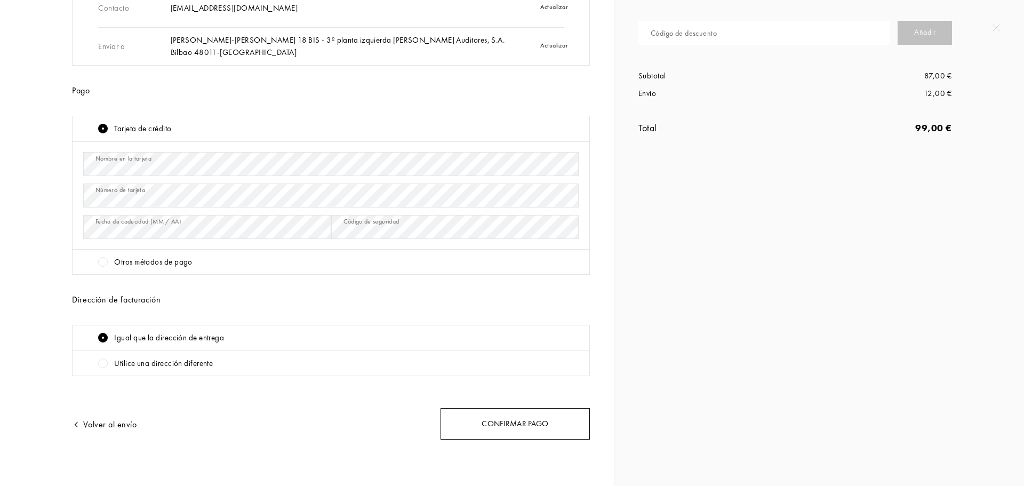
click at [537, 432] on div "Confirmar pago" at bounding box center [514, 423] width 149 height 31
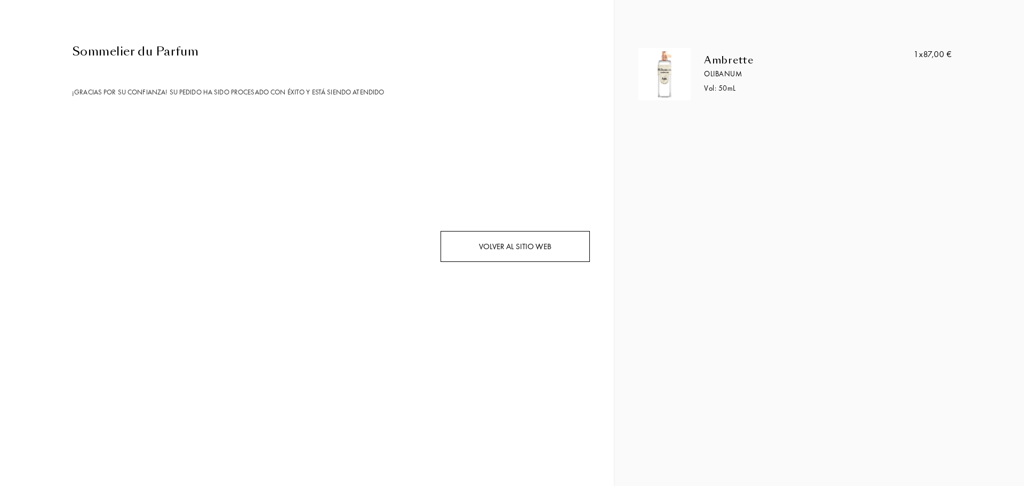
click at [495, 249] on div "Volver al sitio web" at bounding box center [514, 246] width 149 height 31
